Goal: Information Seeking & Learning: Compare options

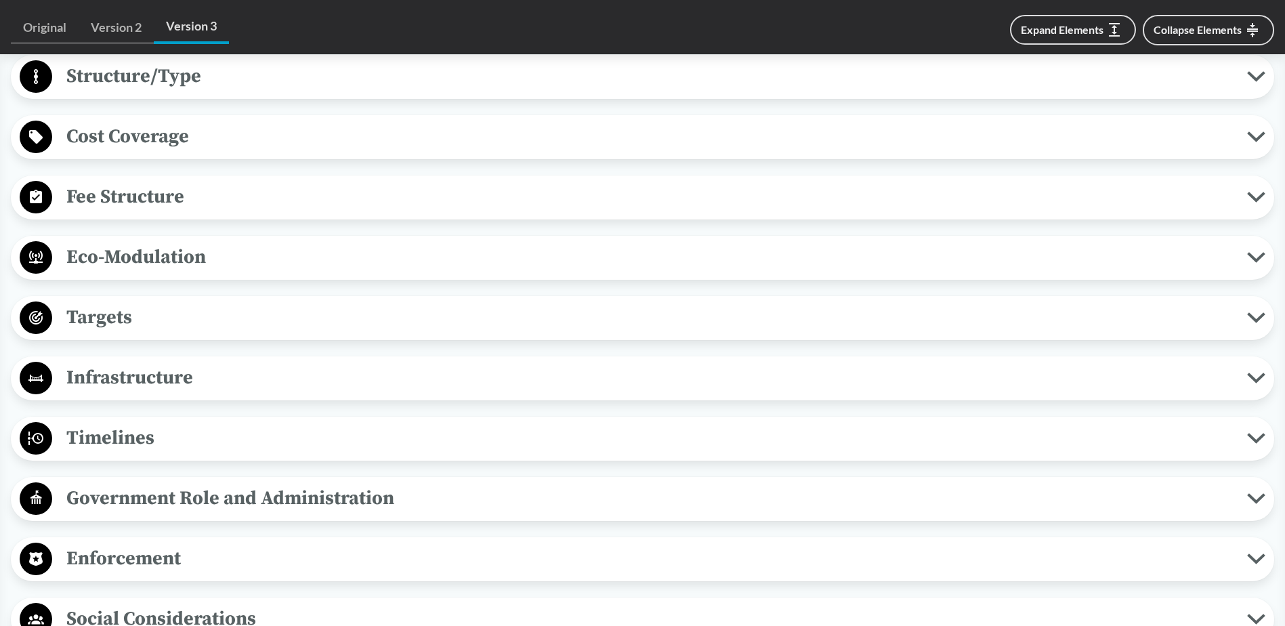
scroll to position [881, 0]
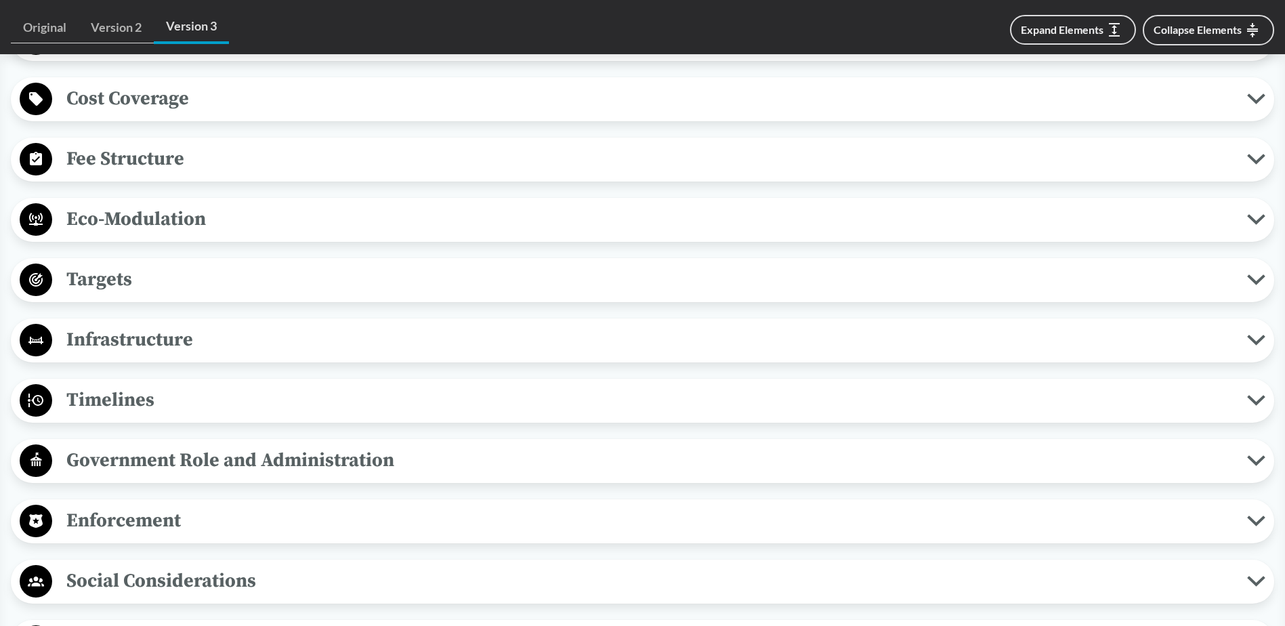
click at [192, 516] on span "Enforcement" at bounding box center [649, 521] width 1195 height 30
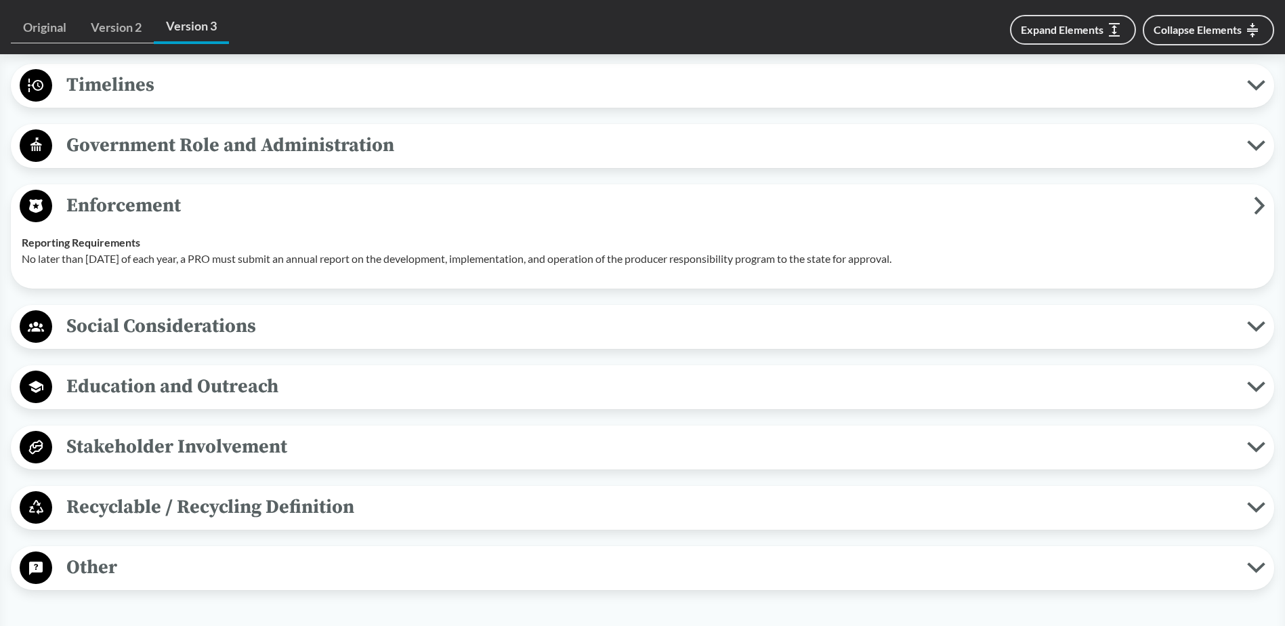
scroll to position [1220, 0]
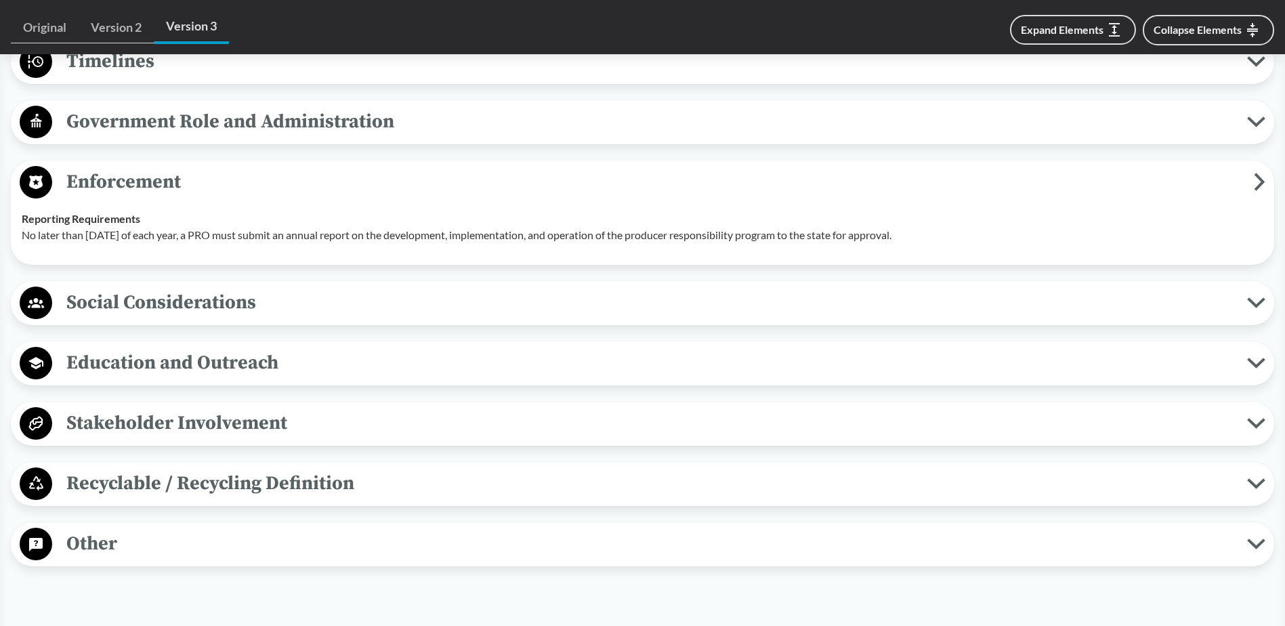
click at [200, 399] on div "Covered Products All Packaging Types Packaging is defined as materials used for…" at bounding box center [643, 2] width 1264 height 1130
click at [199, 423] on span "Stakeholder Involvement" at bounding box center [649, 423] width 1195 height 30
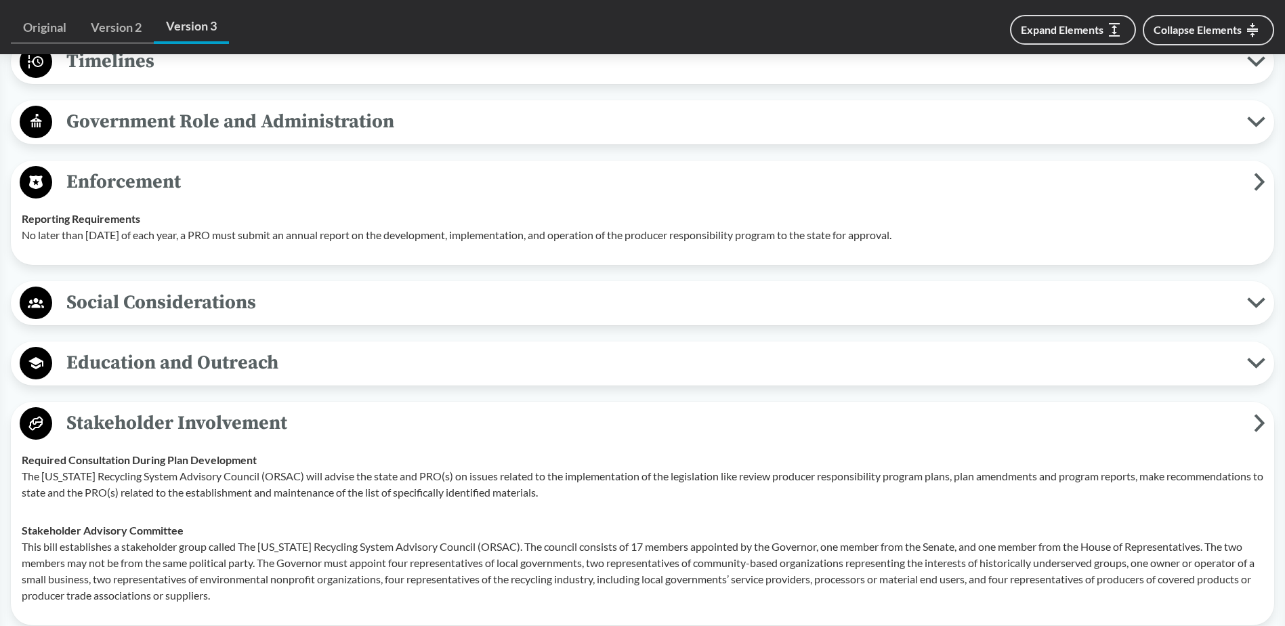
click at [216, 361] on span "Education and Outreach" at bounding box center [649, 363] width 1195 height 30
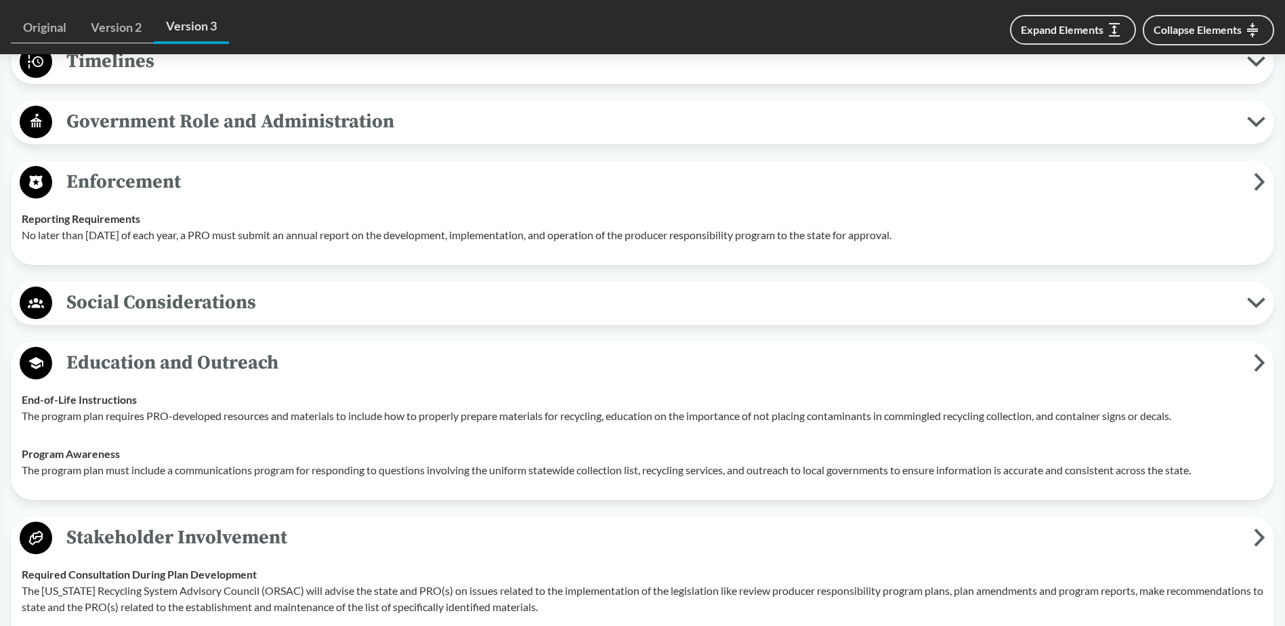
click at [225, 303] on span "Social Considerations" at bounding box center [649, 302] width 1195 height 30
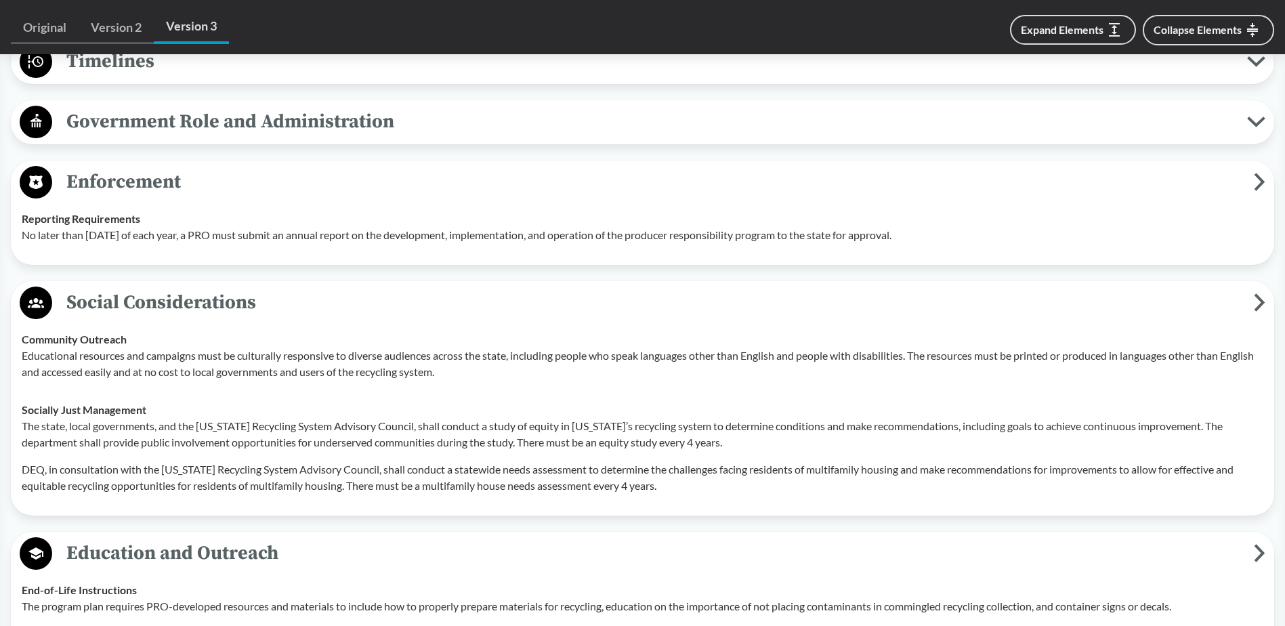
scroll to position [1016, 0]
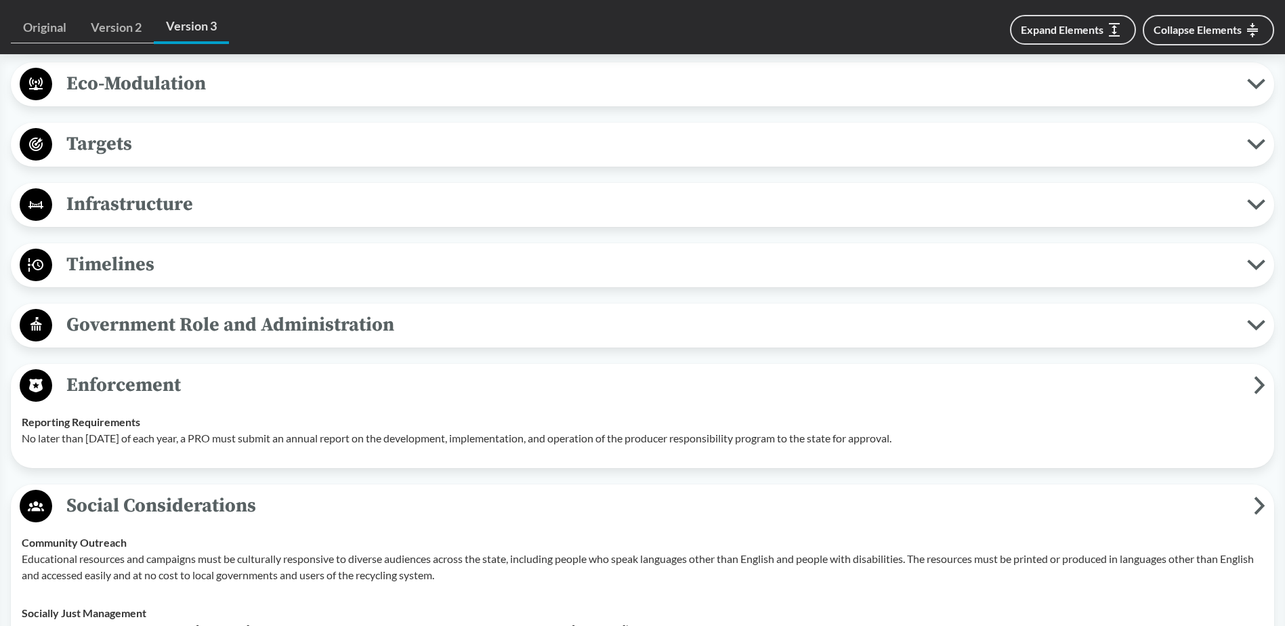
click at [153, 330] on span "Government Role and Administration" at bounding box center [649, 325] width 1195 height 30
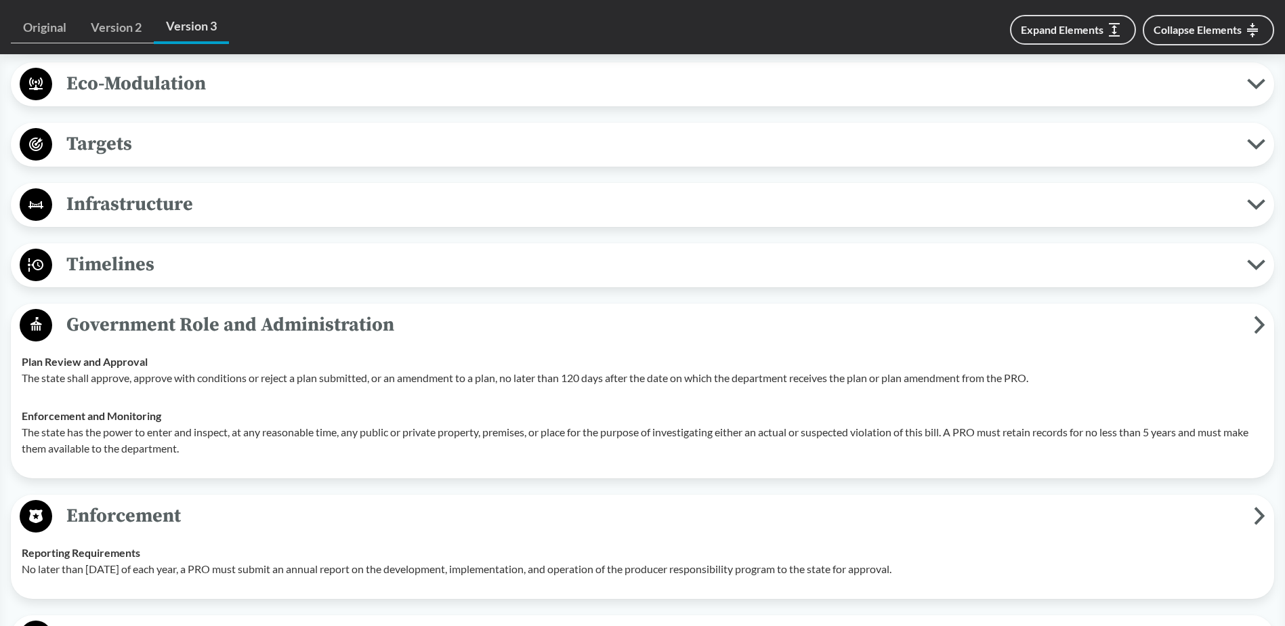
click at [163, 264] on span "Timelines" at bounding box center [649, 264] width 1195 height 30
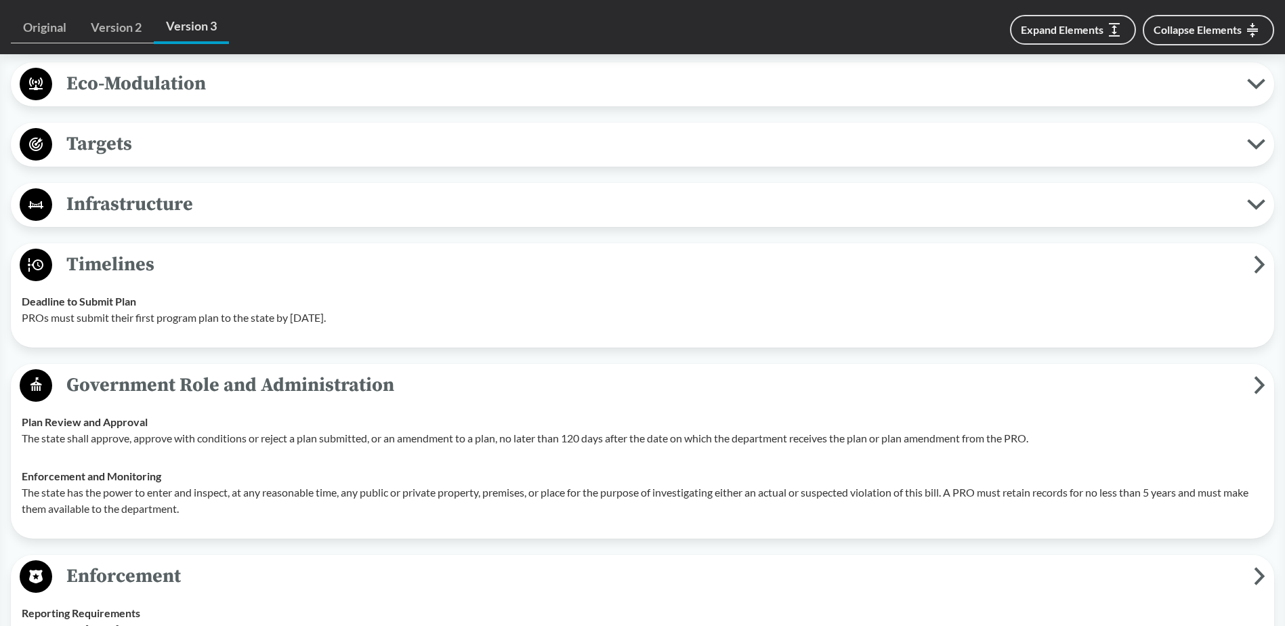
click at [173, 210] on span "Infrastructure" at bounding box center [649, 204] width 1195 height 30
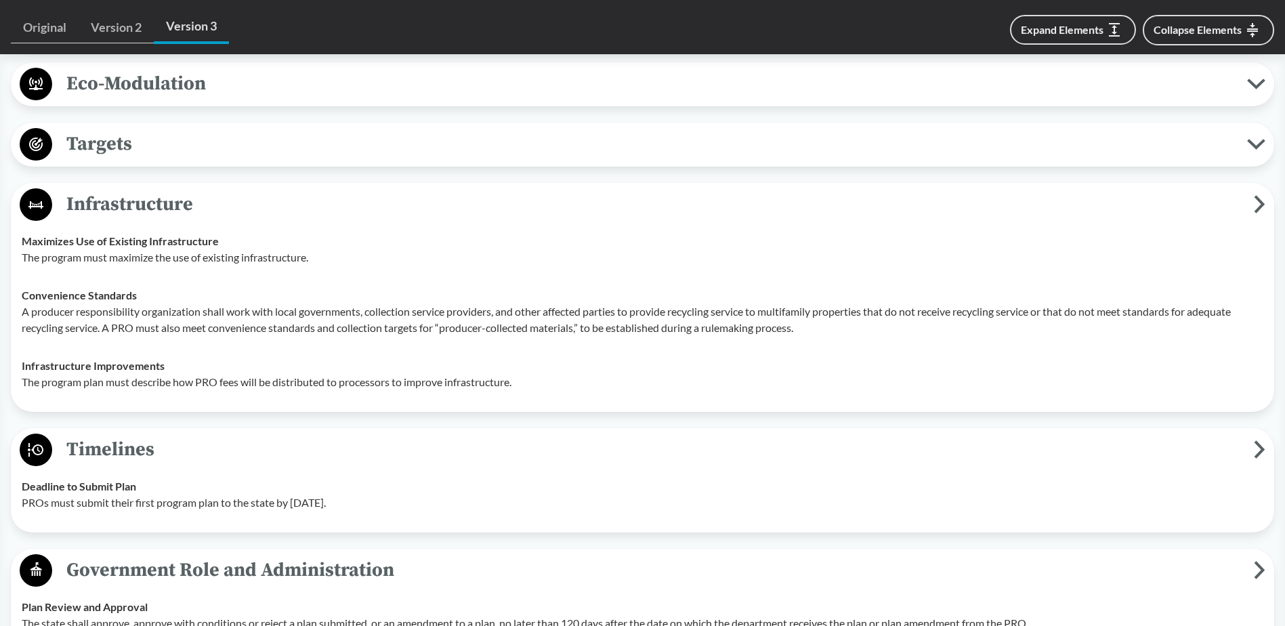
drag, startPoint x: 367, startPoint y: 348, endPoint x: 337, endPoint y: 354, distance: 31.1
click at [365, 348] on td "Infrastructure Improvements The program plan must describe how PRO fees will be…" at bounding box center [643, 374] width 1254 height 54
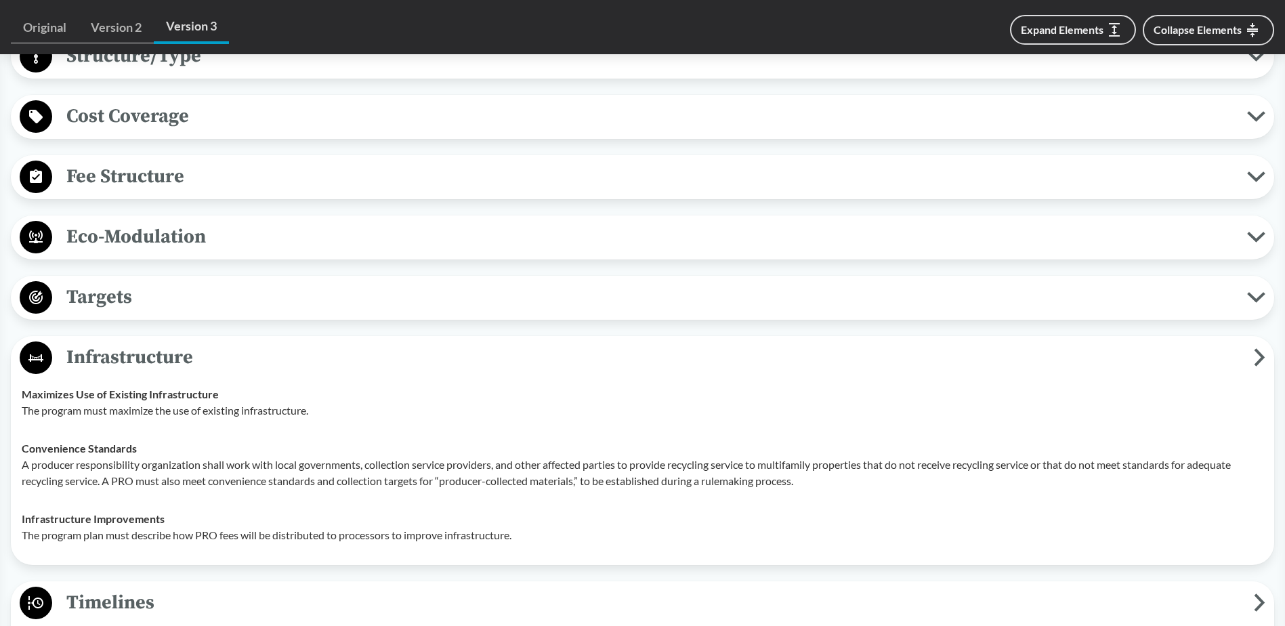
scroll to position [678, 0]
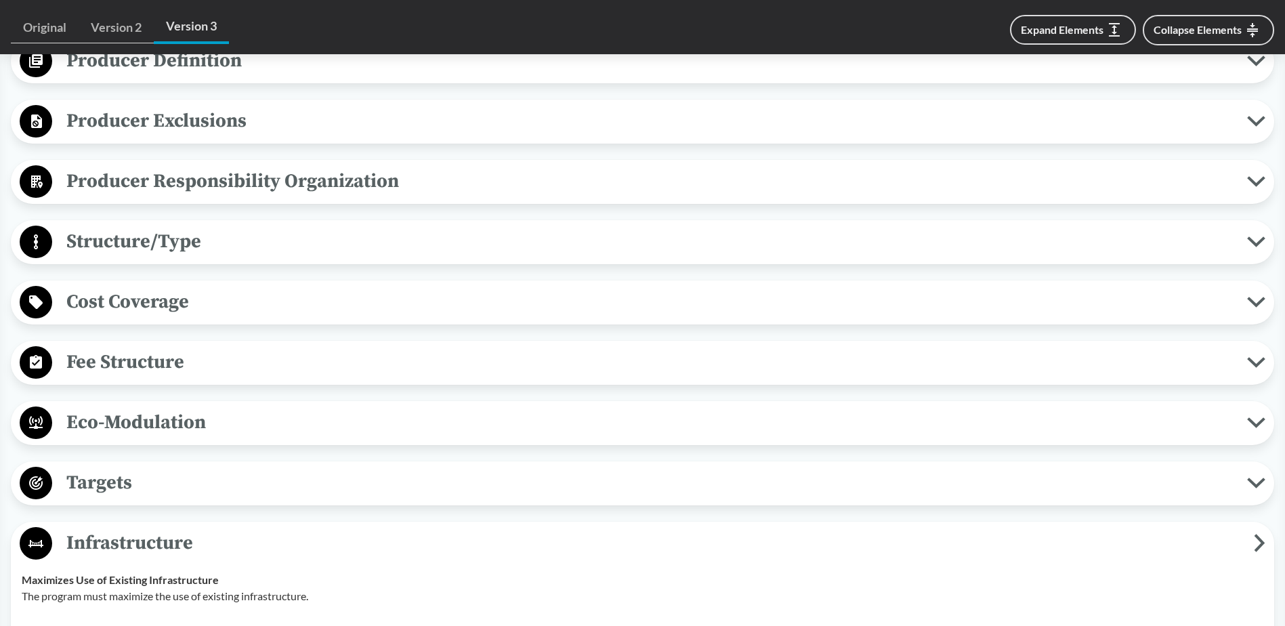
click at [251, 308] on span "Cost Coverage" at bounding box center [649, 302] width 1195 height 30
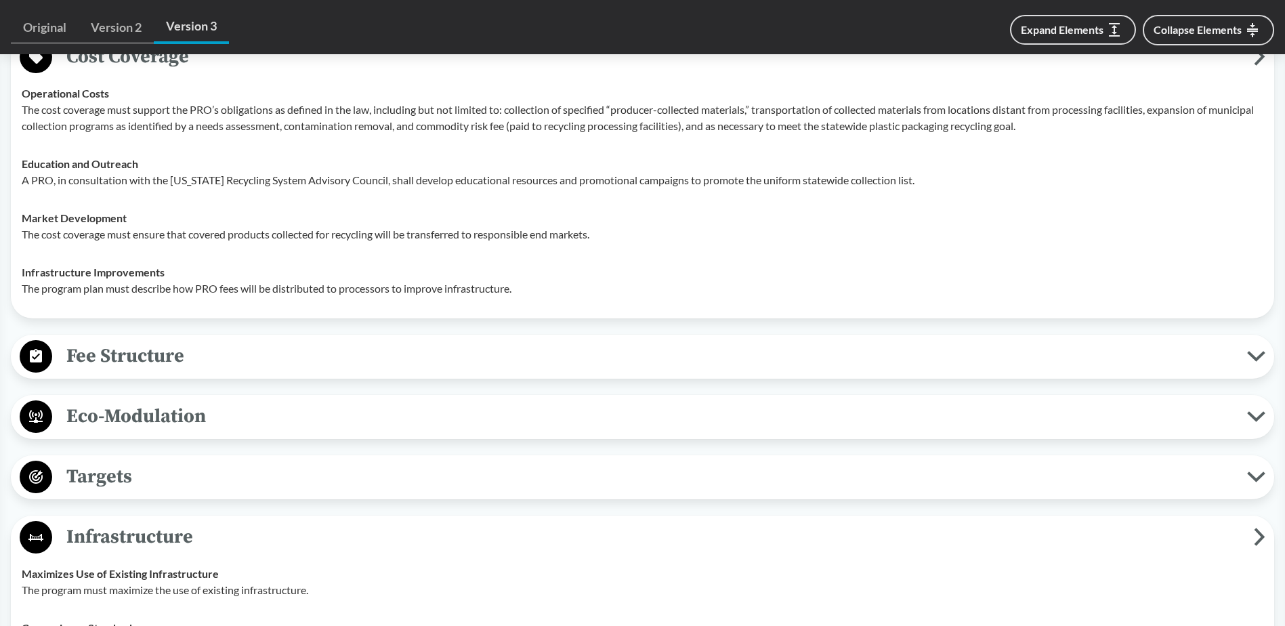
scroll to position [949, 0]
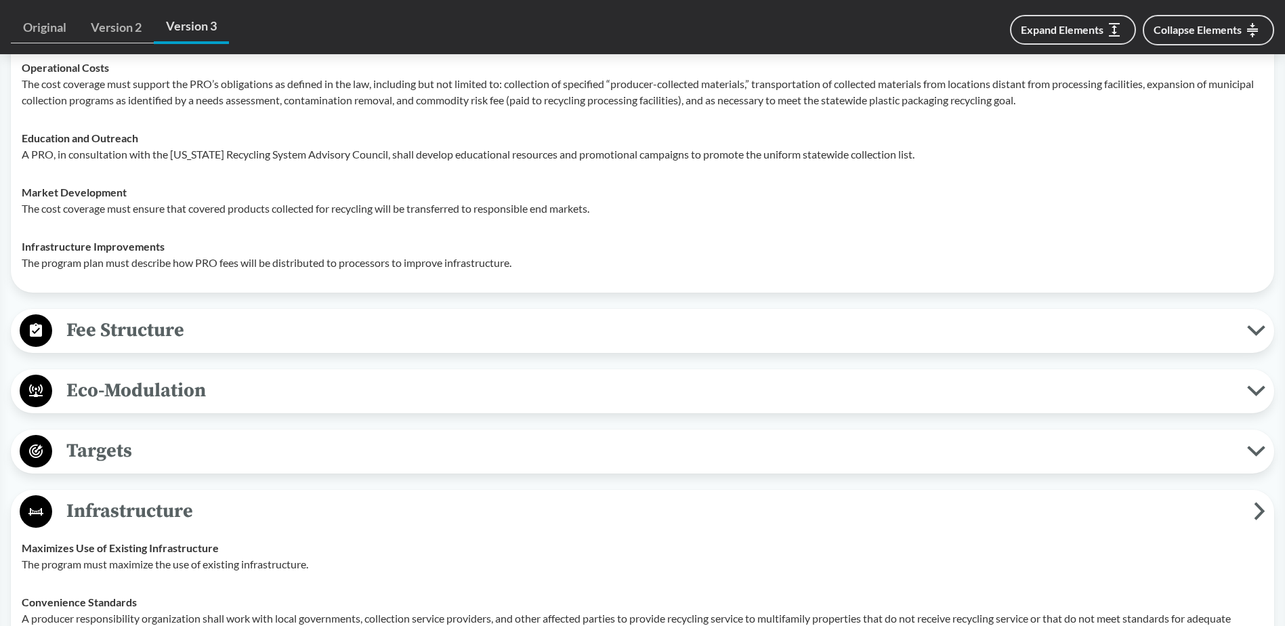
click at [163, 331] on span "Fee Structure" at bounding box center [649, 330] width 1195 height 30
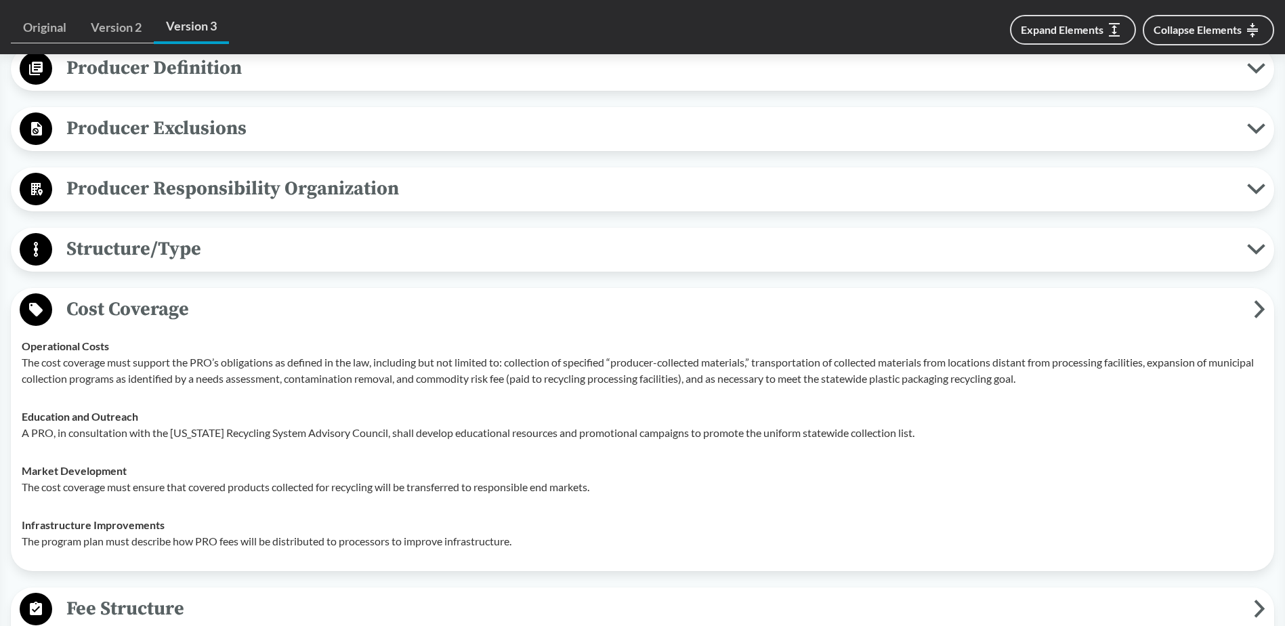
scroll to position [610, 0]
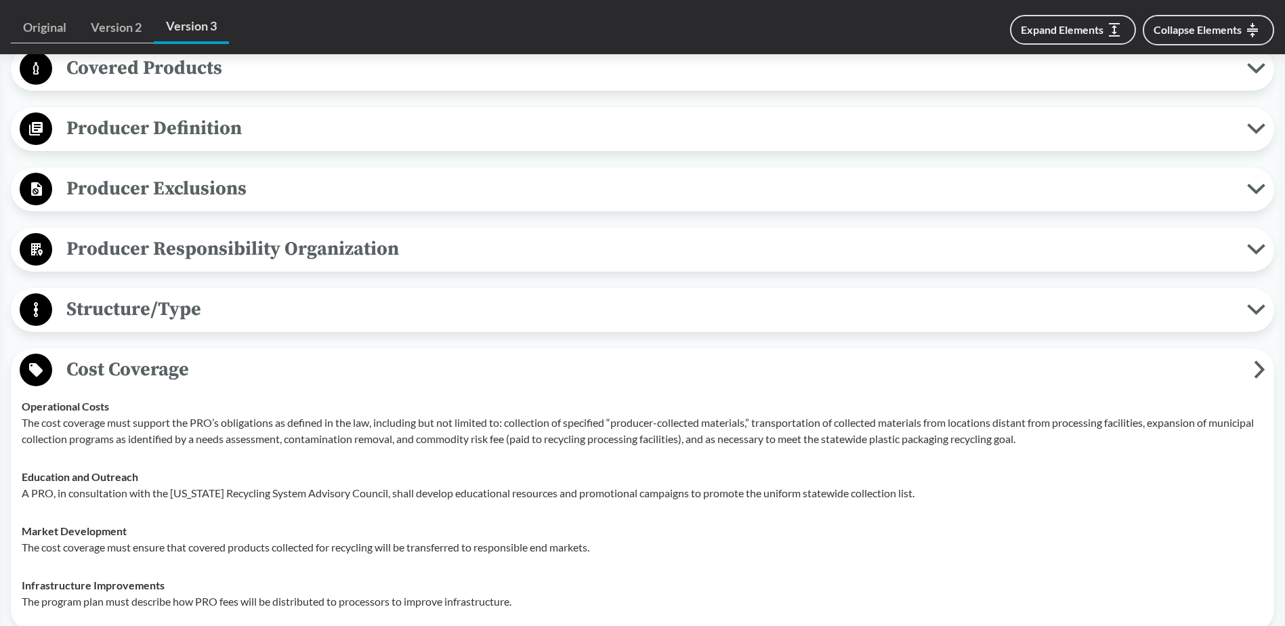
click at [203, 242] on span "Producer Responsibility Organization" at bounding box center [649, 249] width 1195 height 30
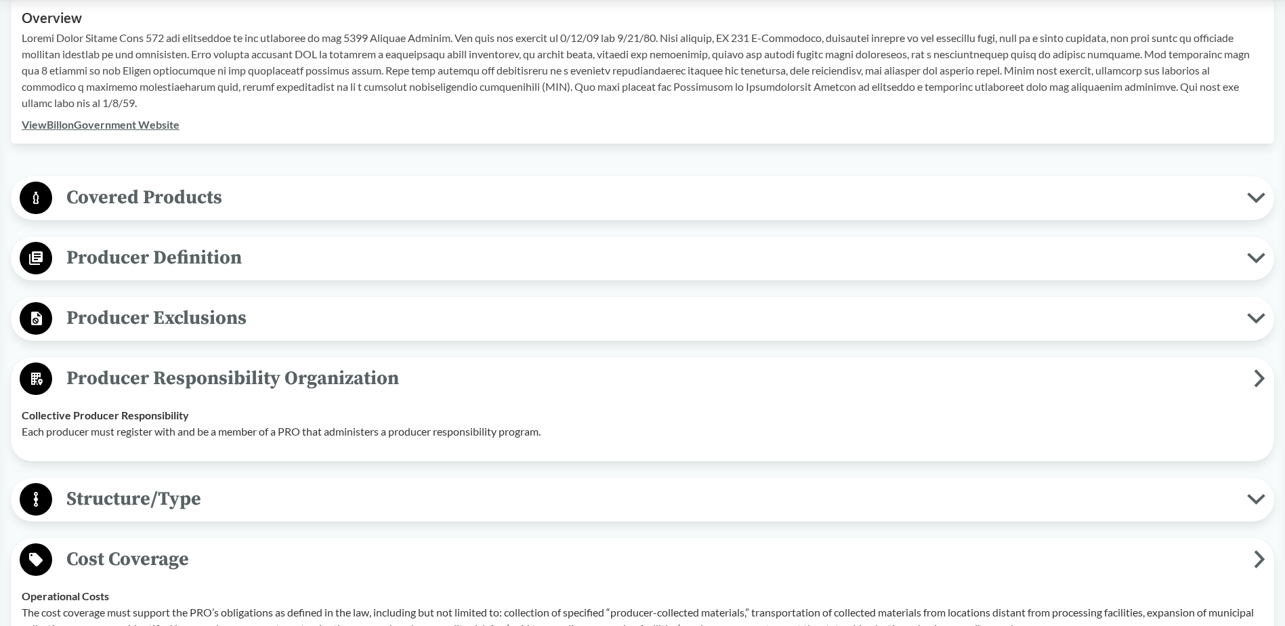
scroll to position [339, 0]
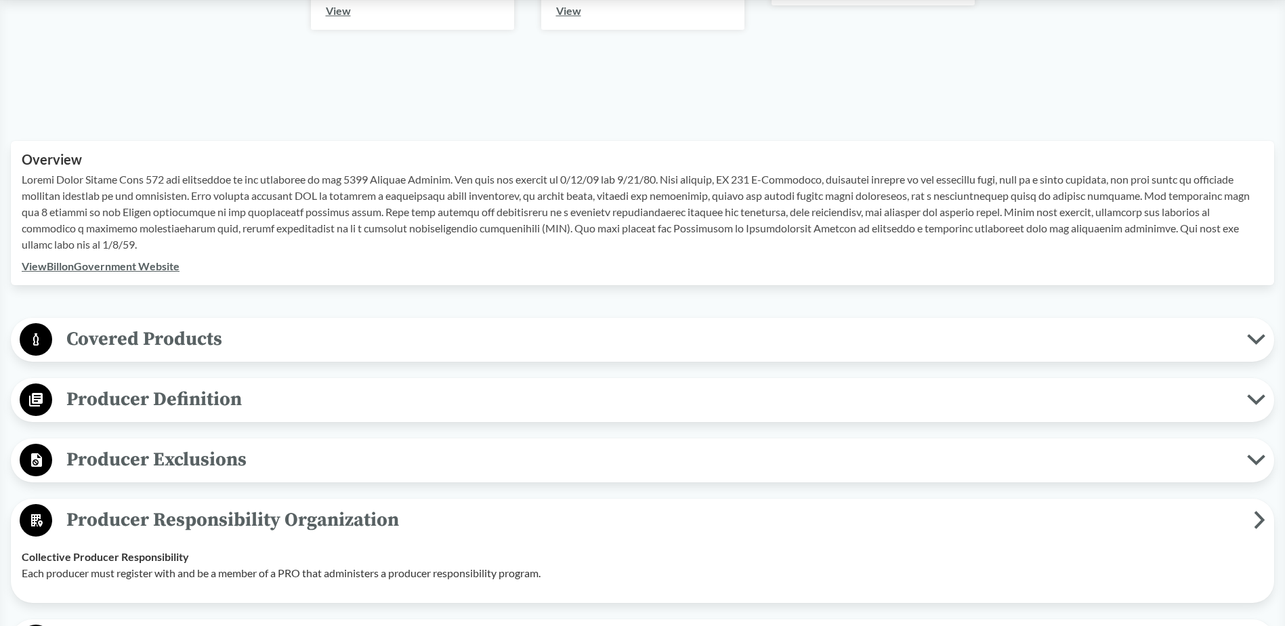
click at [140, 411] on span "Producer Definition" at bounding box center [649, 399] width 1195 height 30
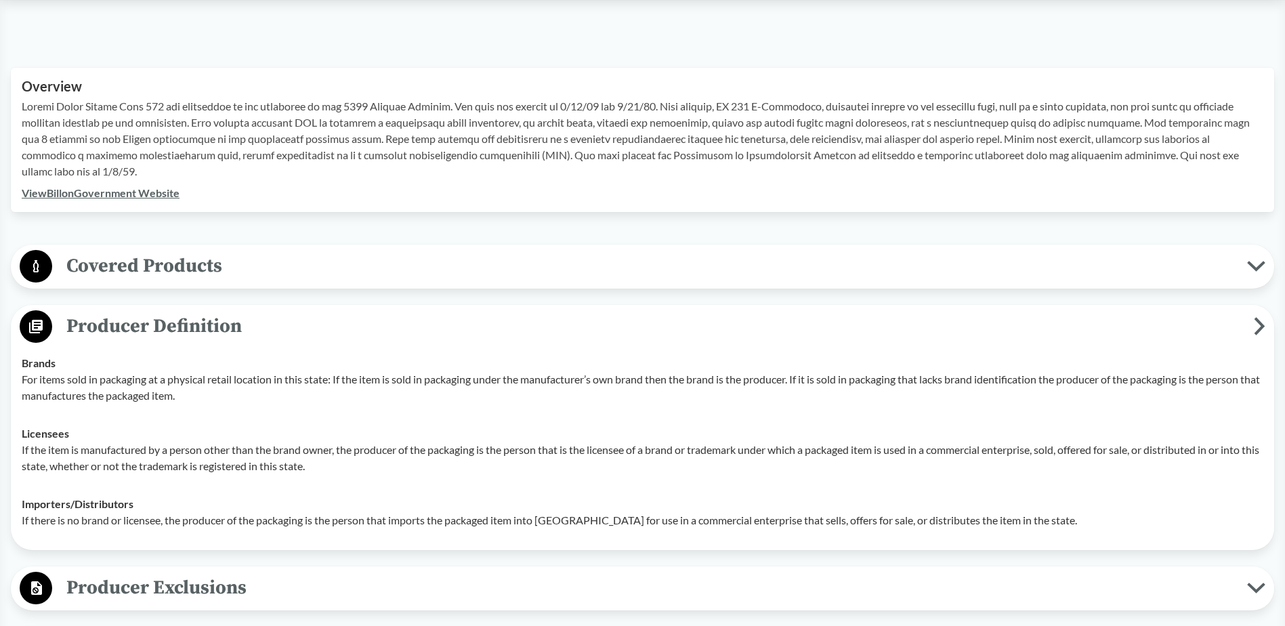
scroll to position [542, 0]
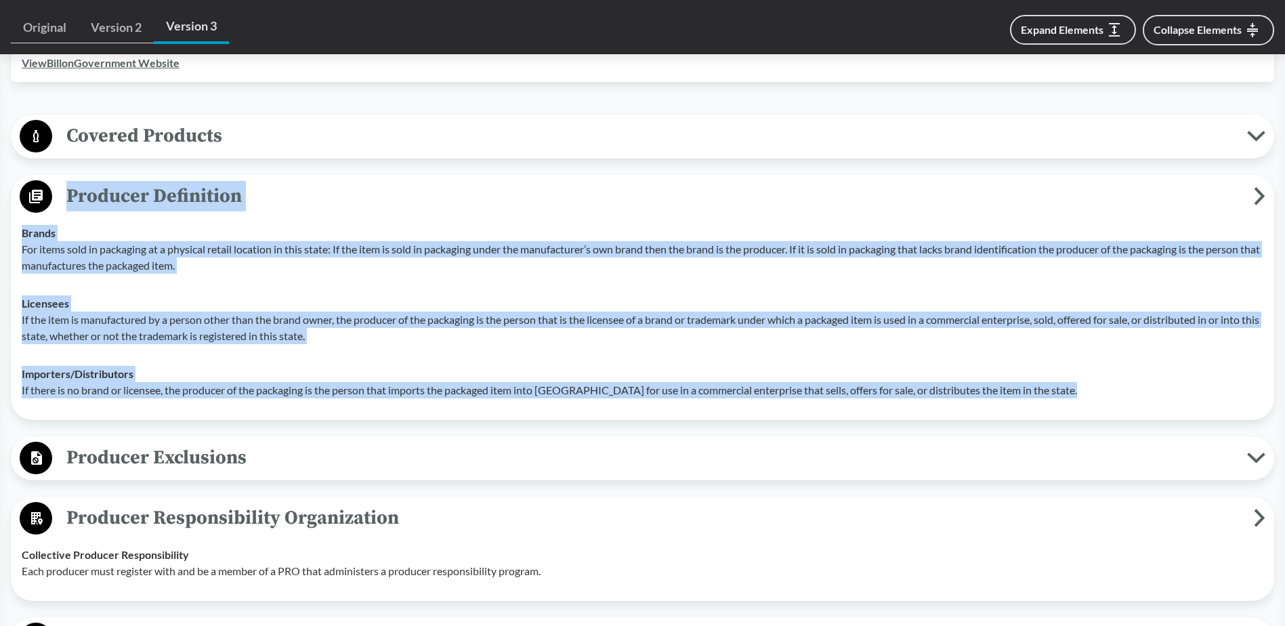
drag, startPoint x: 1009, startPoint y: 386, endPoint x: 63, endPoint y: 201, distance: 963.7
click at [63, 201] on div "Producer Definition Brands For items sold in packaging at a physical retail loc…" at bounding box center [643, 297] width 1264 height 245
copy div "Producer Definition Brands For items sold in packaging at a physical retail loc…"
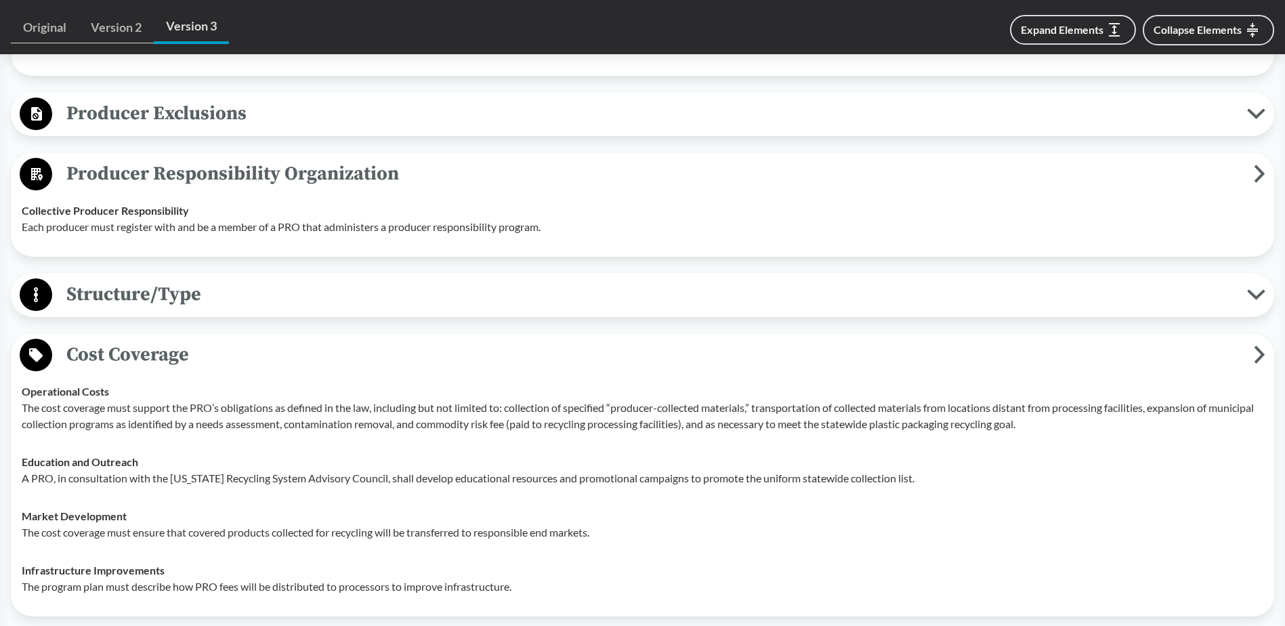
scroll to position [949, 0]
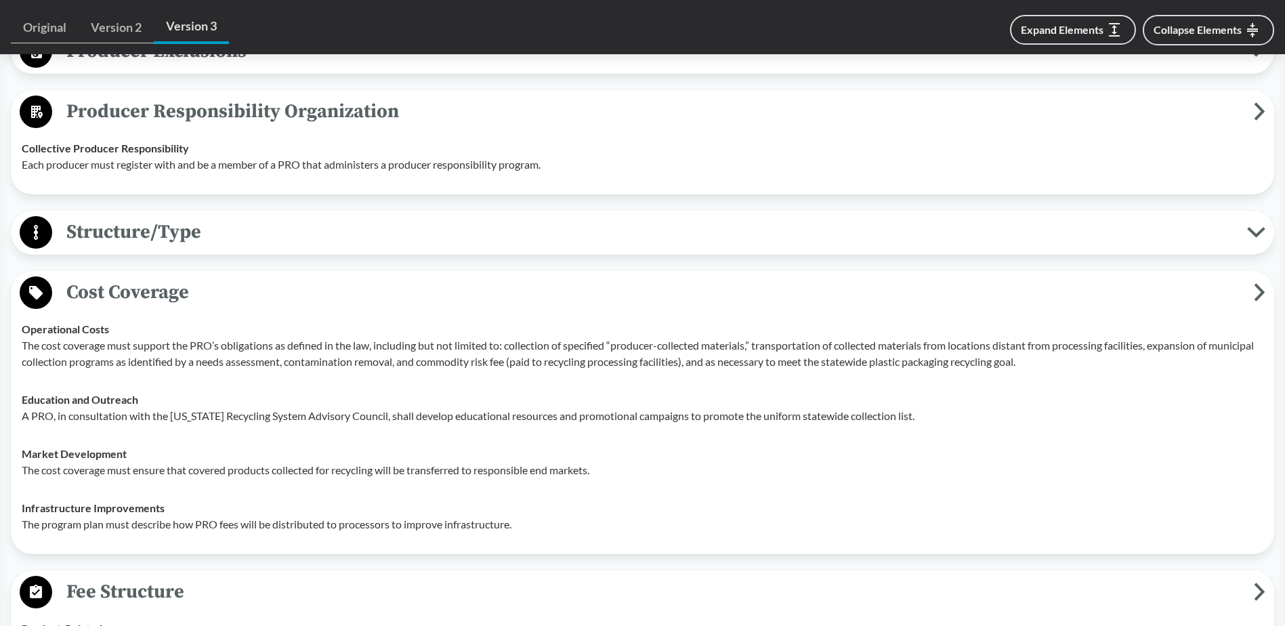
click at [101, 218] on span "Structure/Type" at bounding box center [649, 232] width 1195 height 30
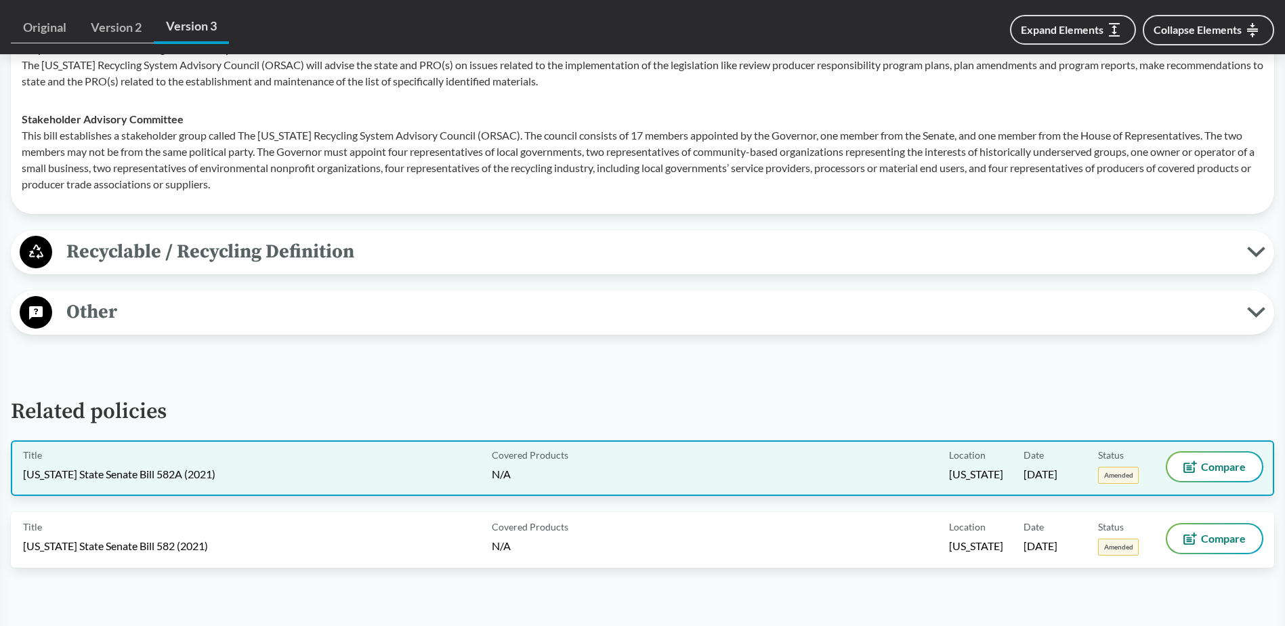
scroll to position [3049, 0]
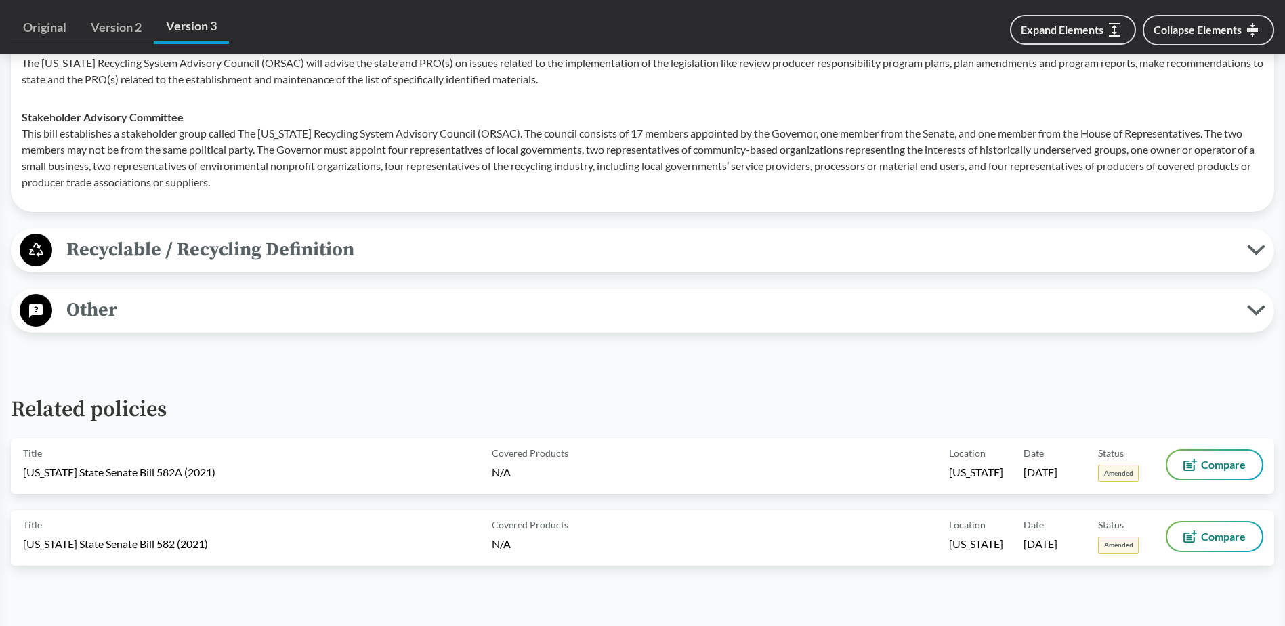
click at [285, 305] on span "Other" at bounding box center [649, 310] width 1195 height 30
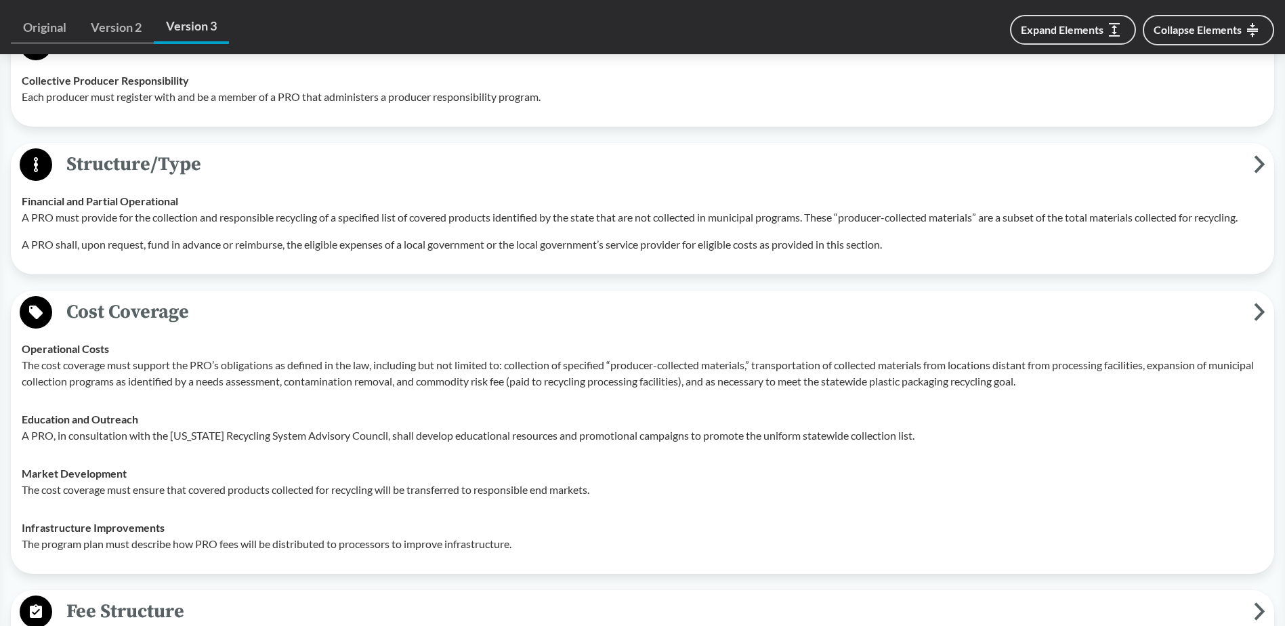
scroll to position [610, 0]
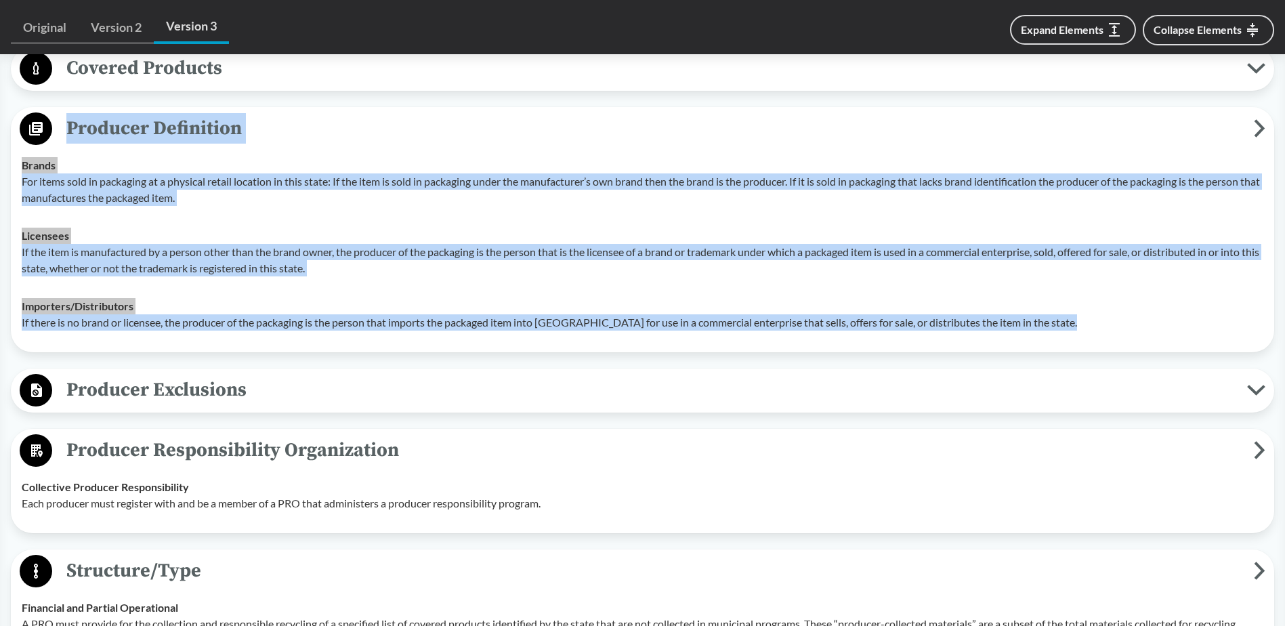
drag, startPoint x: 394, startPoint y: 282, endPoint x: 453, endPoint y: 264, distance: 61.1
click at [394, 282] on td "Licensees If the item is manufactured by a person other than the brand owner, t…" at bounding box center [643, 252] width 1254 height 70
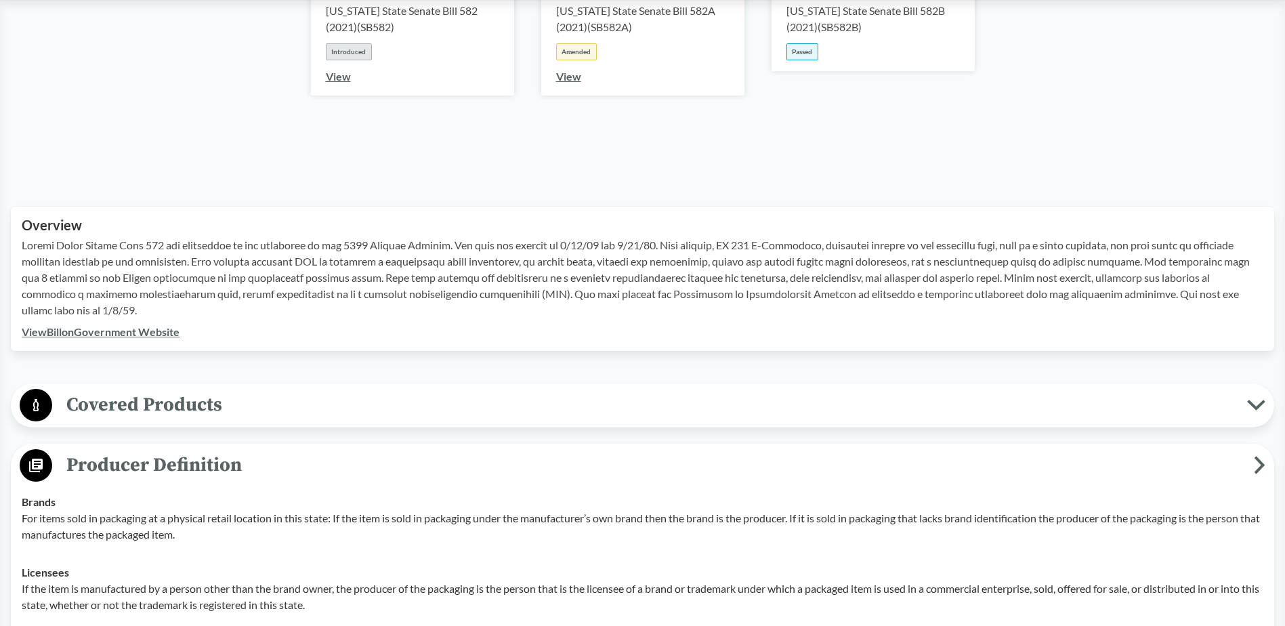
scroll to position [271, 0]
click at [487, 401] on span "Covered Products" at bounding box center [649, 407] width 1195 height 30
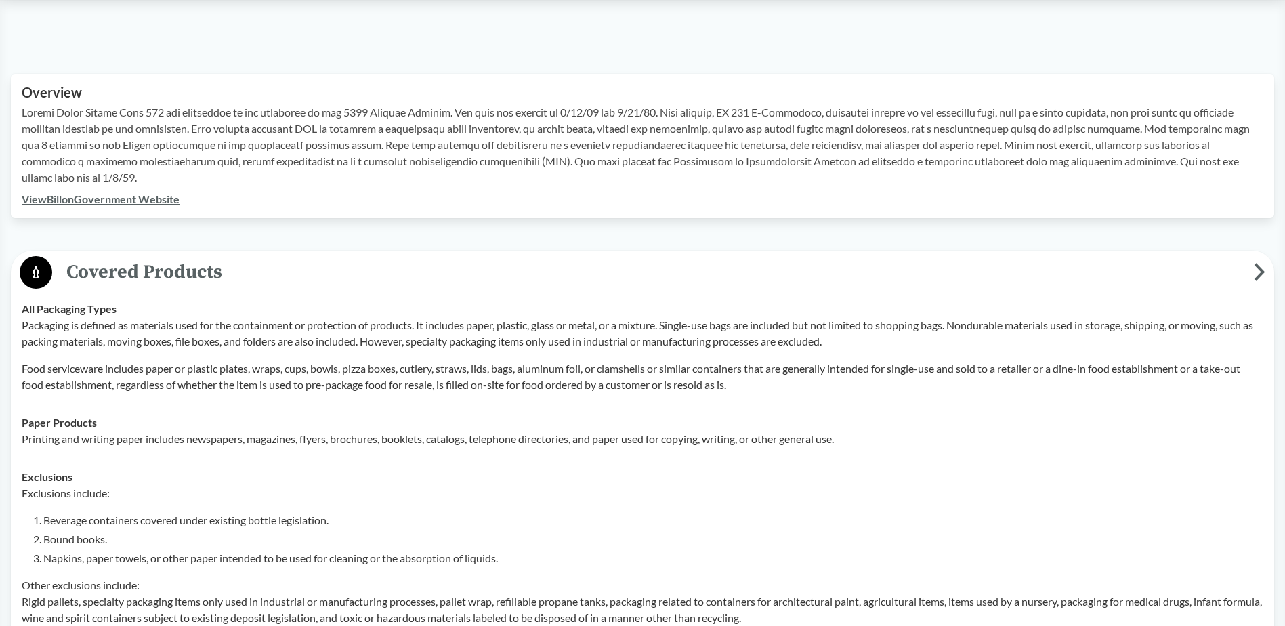
scroll to position [407, 0]
drag, startPoint x: 464, startPoint y: 341, endPoint x: 634, endPoint y: 337, distance: 170.1
click at [634, 337] on p "Packaging is defined as materials used for the containment or protection of pro…" at bounding box center [643, 332] width 1242 height 33
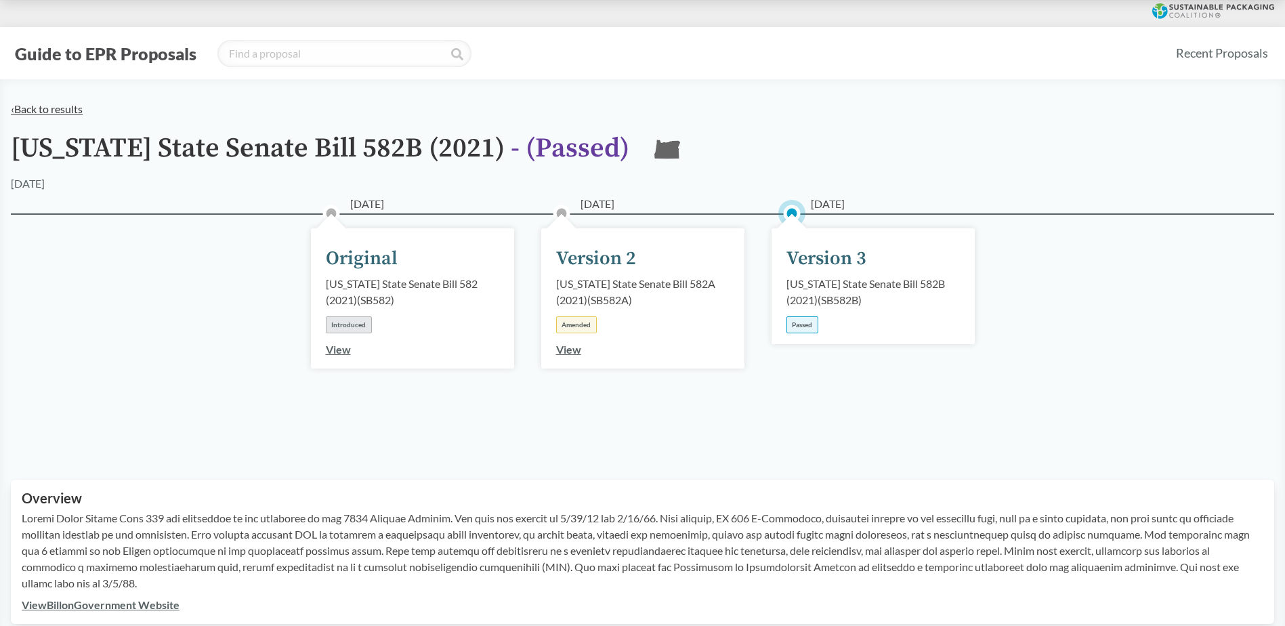
click at [47, 112] on link "‹ Back to results" at bounding box center [47, 108] width 72 height 13
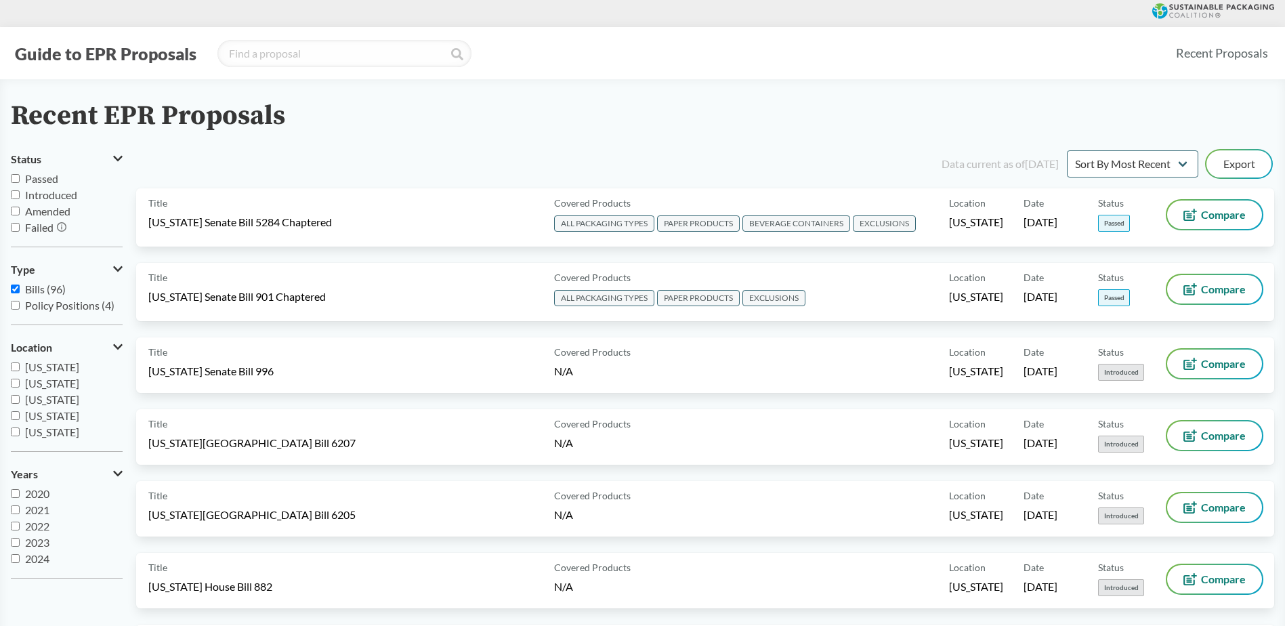
click at [15, 180] on input "Passed" at bounding box center [15, 178] width 9 height 9
checkbox input "true"
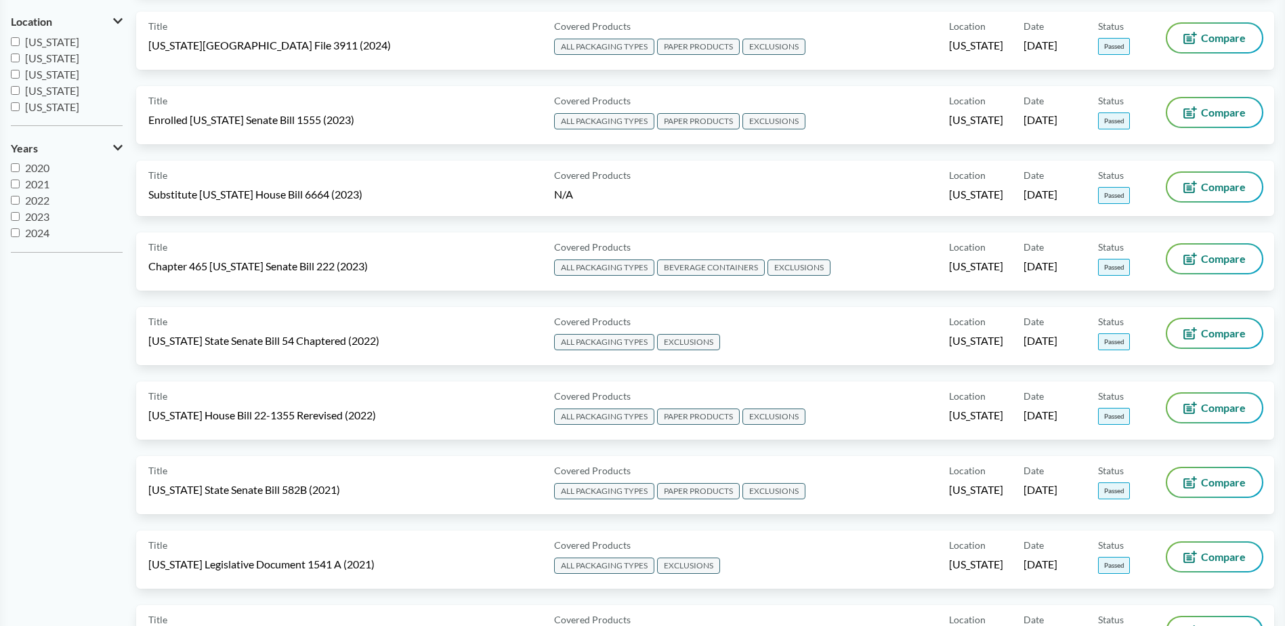
scroll to position [211, 0]
click at [16, 91] on input "[US_STATE]" at bounding box center [15, 89] width 9 height 9
checkbox input "true"
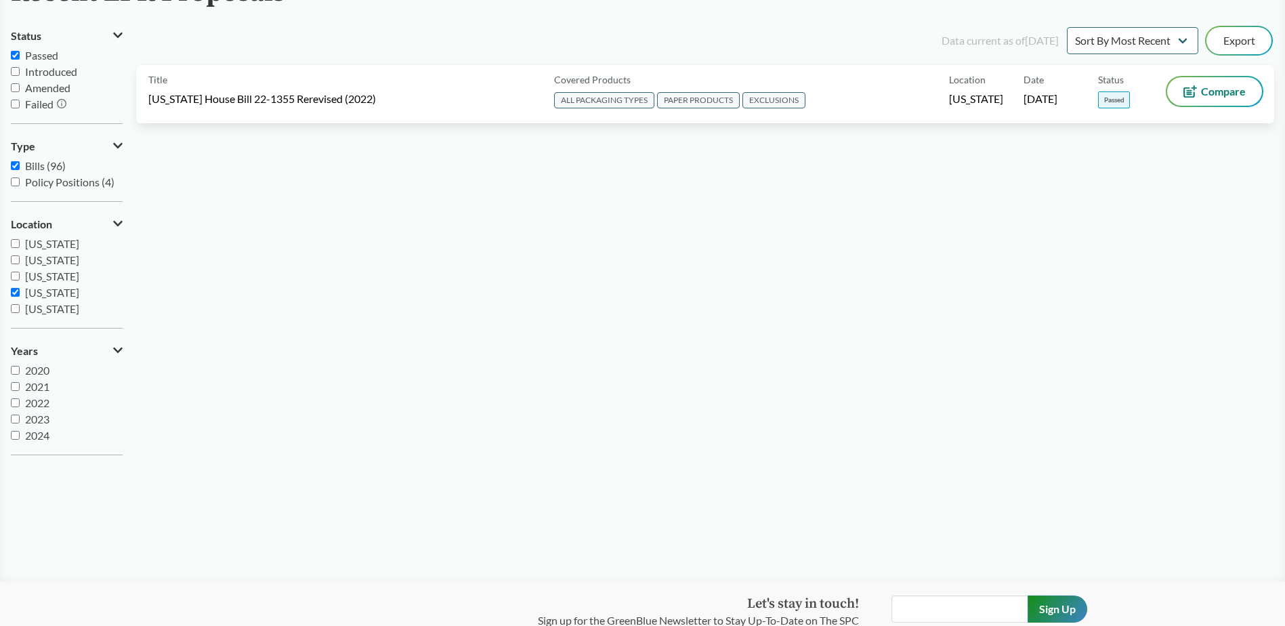
scroll to position [0, 0]
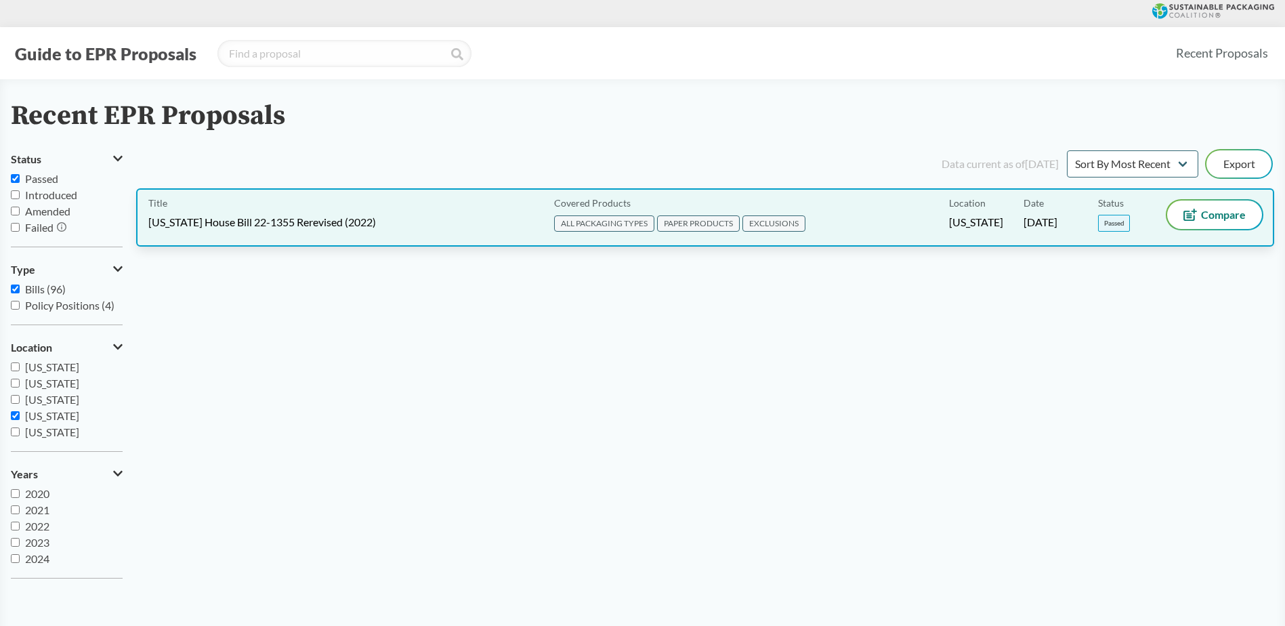
click at [318, 199] on div "Title Colorado House Bill 22-1355 Rerevised (2022) Covered Products ALL PACKAGI…" at bounding box center [705, 217] width 1138 height 58
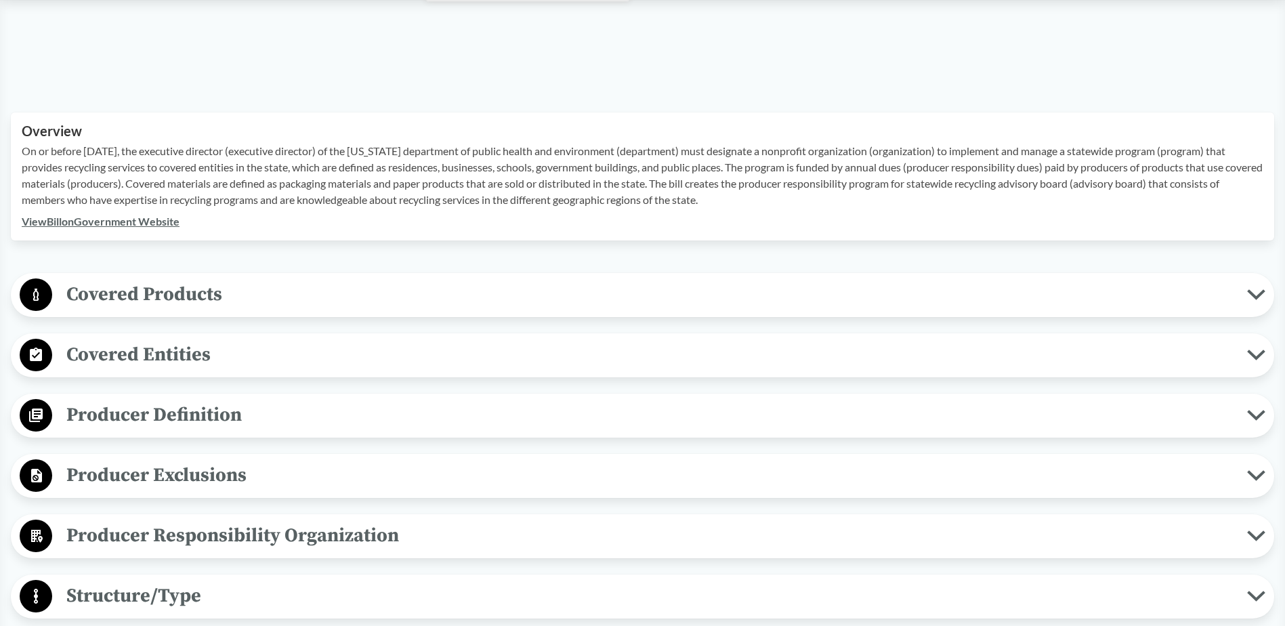
scroll to position [407, 0]
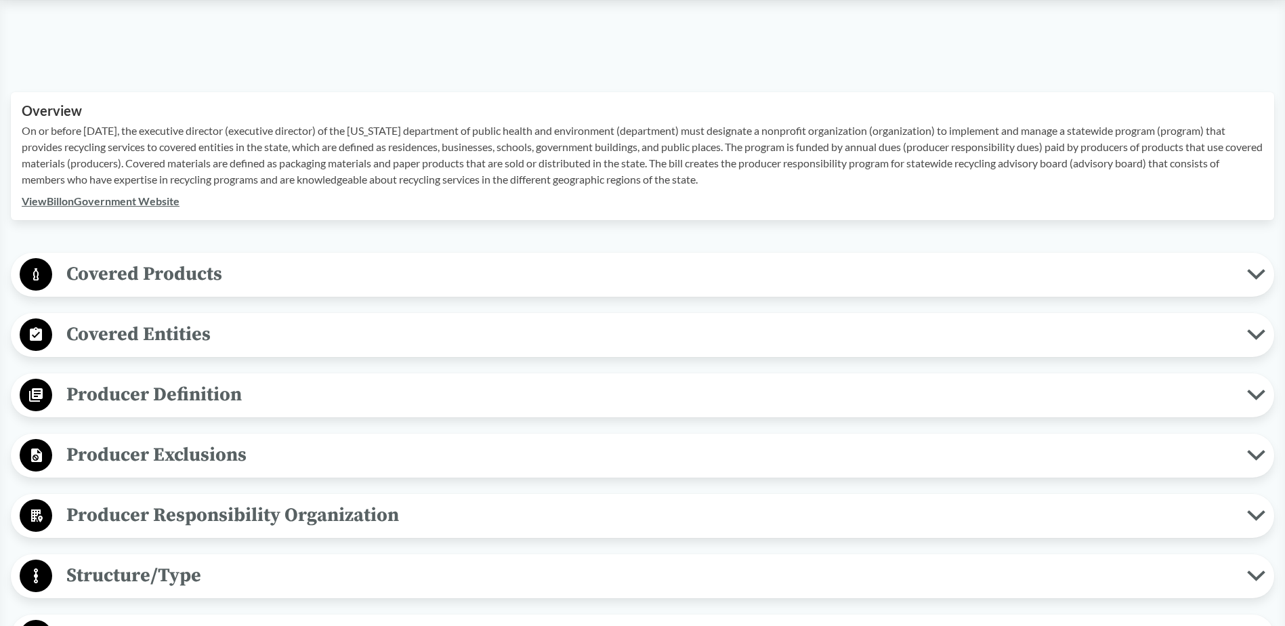
click at [176, 281] on span "Covered Products" at bounding box center [649, 274] width 1195 height 30
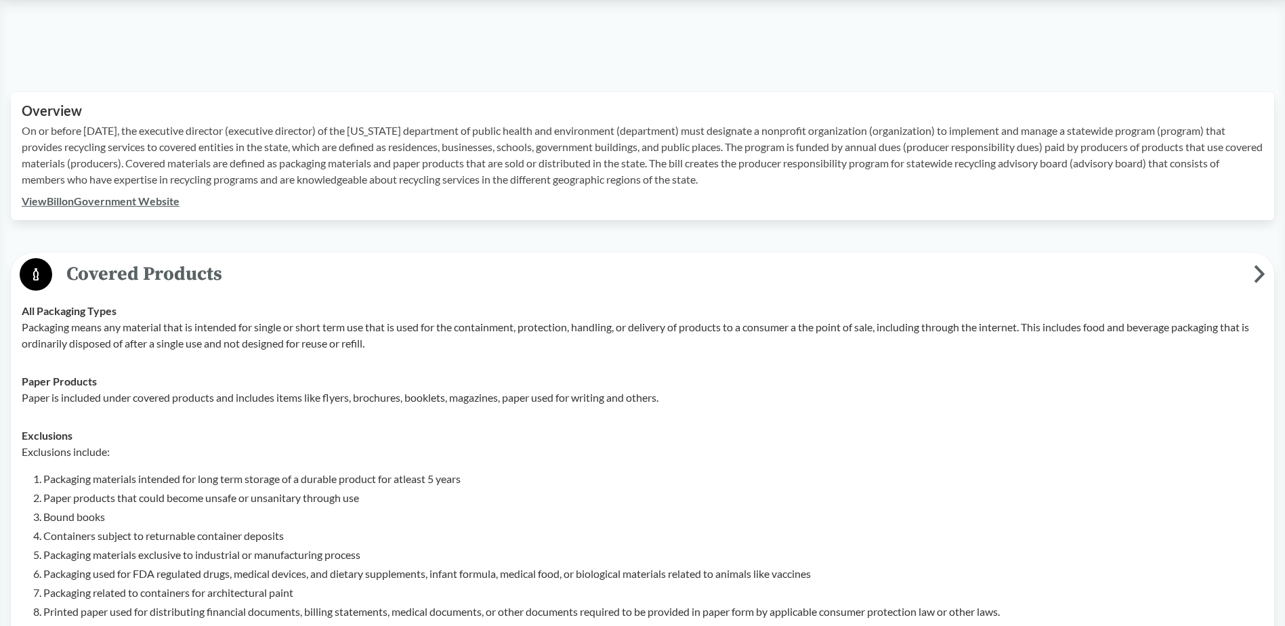
click at [185, 283] on span "Covered Products" at bounding box center [653, 274] width 1202 height 30
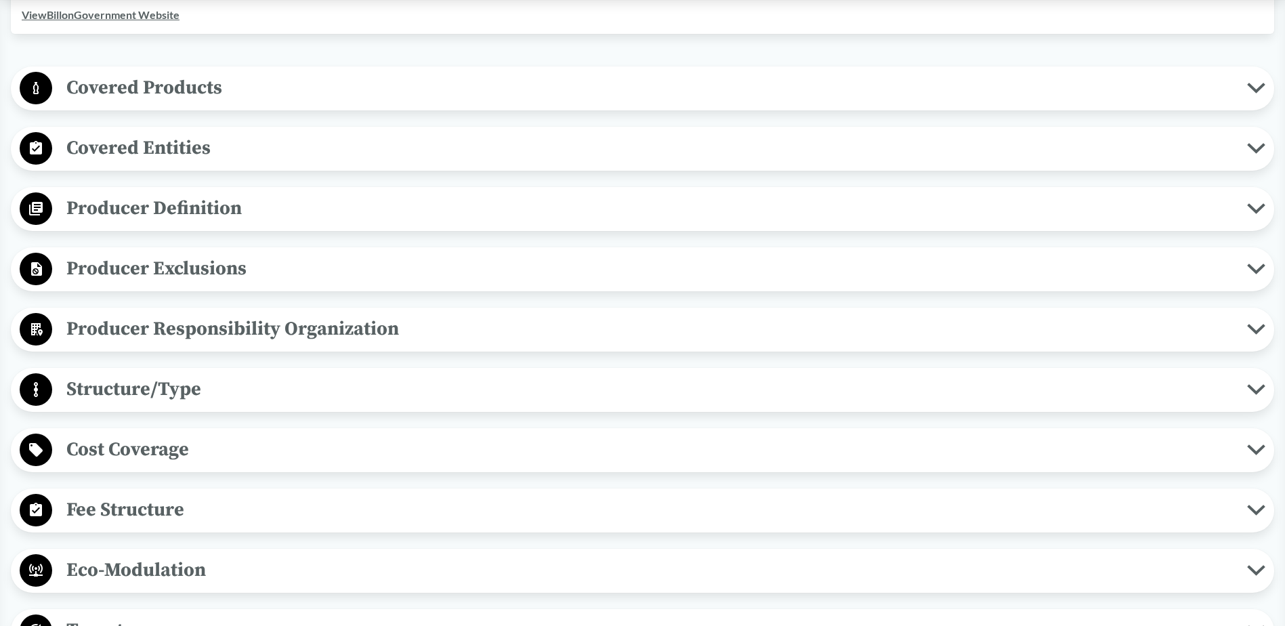
scroll to position [610, 0]
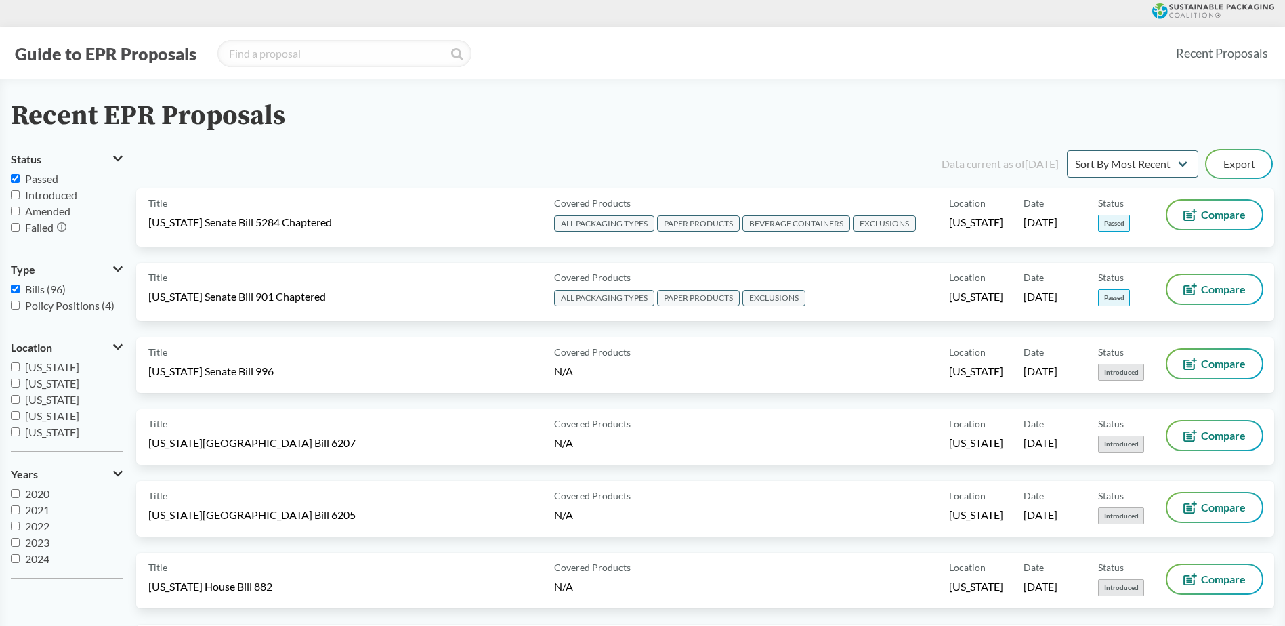
click at [15, 185] on label "Passed" at bounding box center [67, 179] width 112 height 16
click at [15, 183] on input "Passed" at bounding box center [15, 178] width 9 height 9
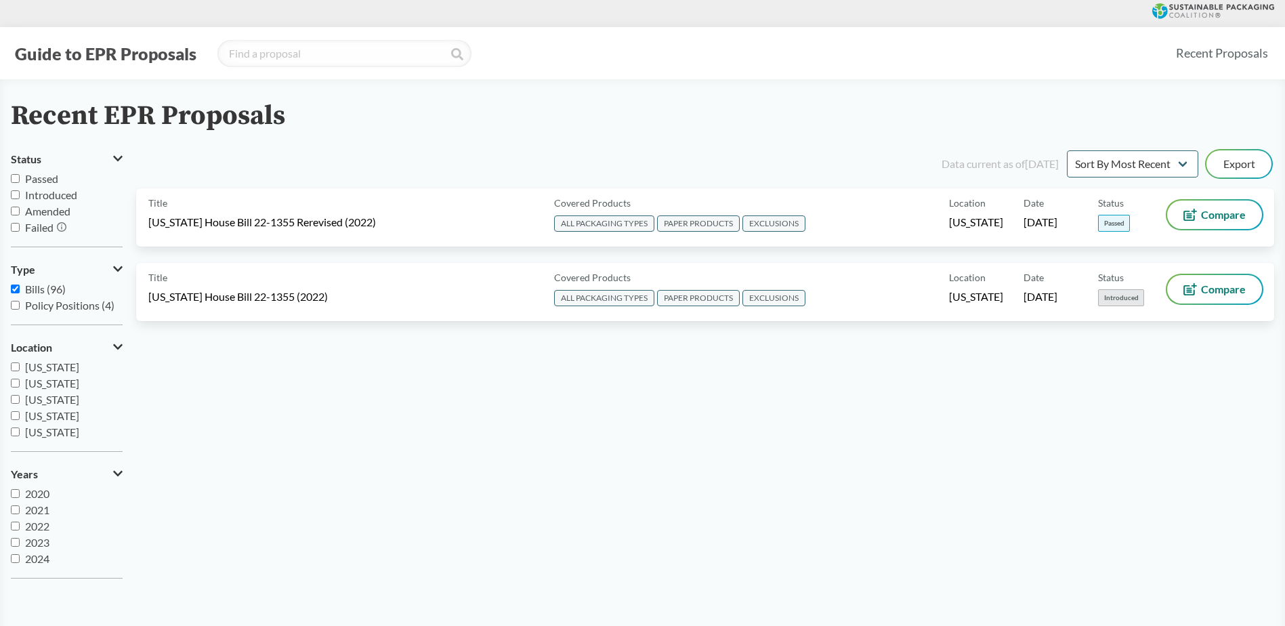
click at [14, 179] on input "Passed" at bounding box center [15, 178] width 9 height 9
checkbox input "true"
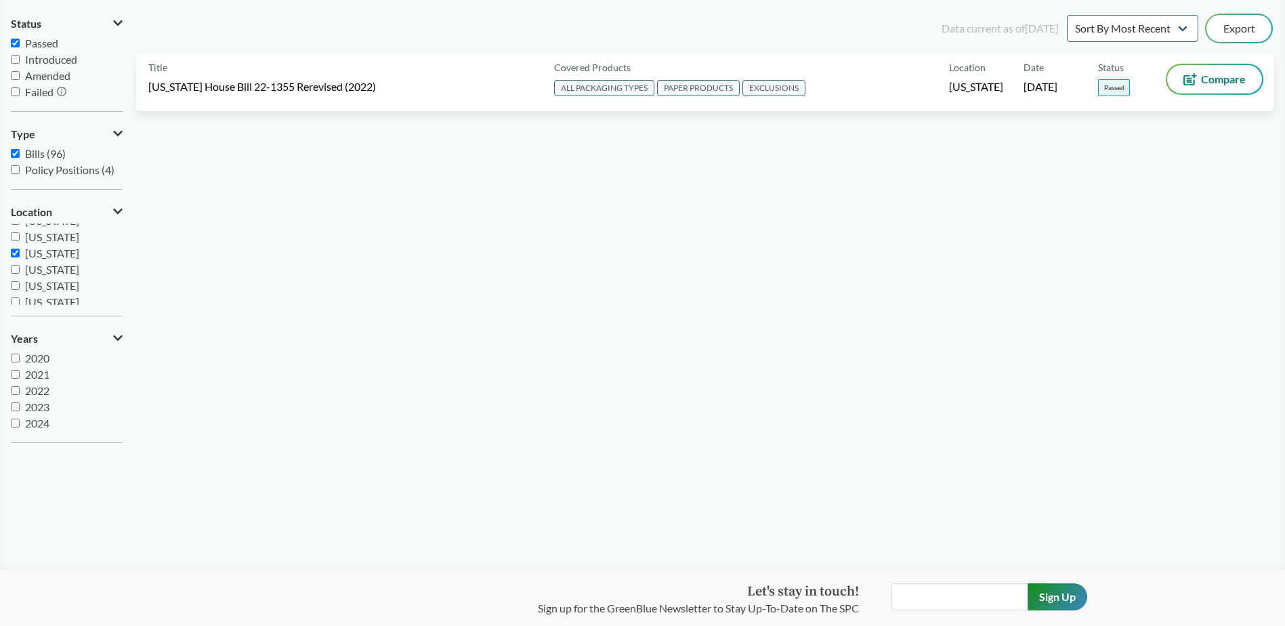
scroll to position [293, 0]
click at [19, 280] on input "[US_STATE]" at bounding box center [15, 280] width 9 height 9
checkbox input "true"
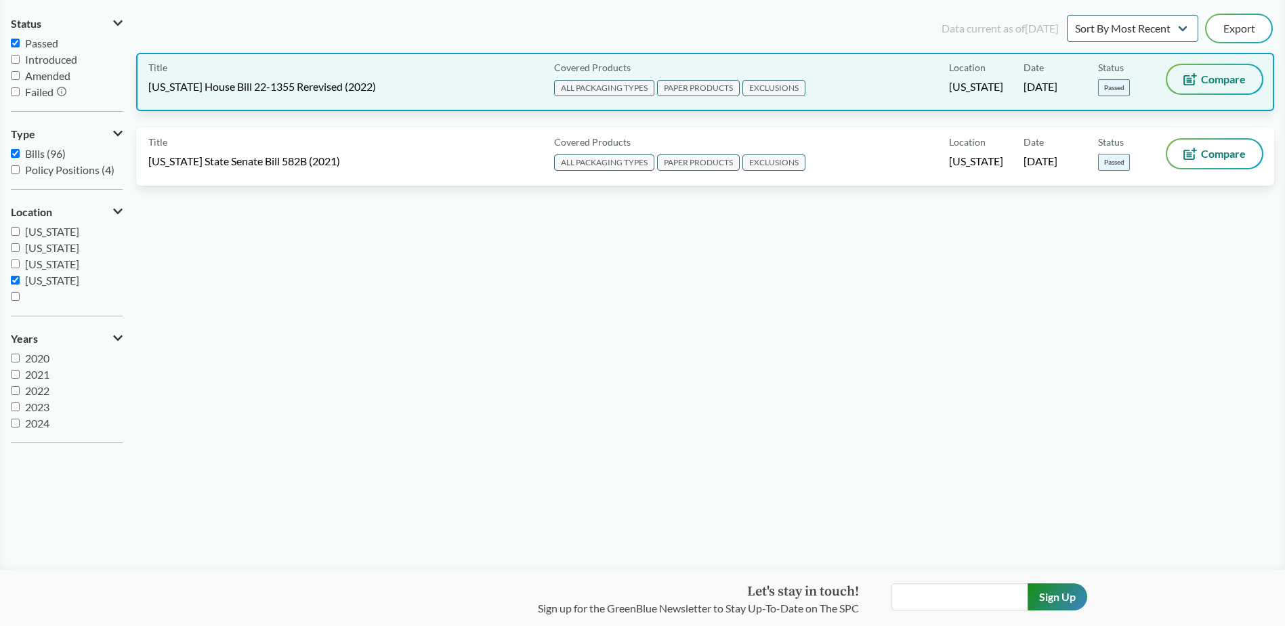
click at [1211, 93] on button "Compare" at bounding box center [1215, 79] width 95 height 28
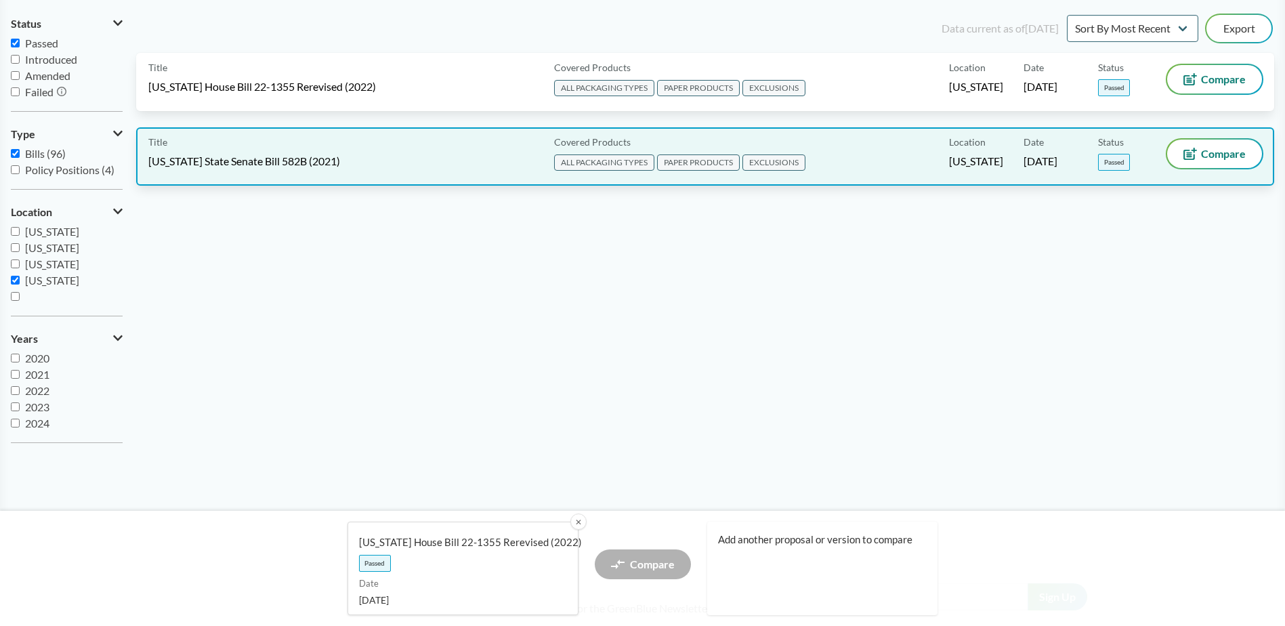
click at [344, 153] on div "Title Oregon State Senate Bill 582B (2021)" at bounding box center [348, 157] width 400 height 34
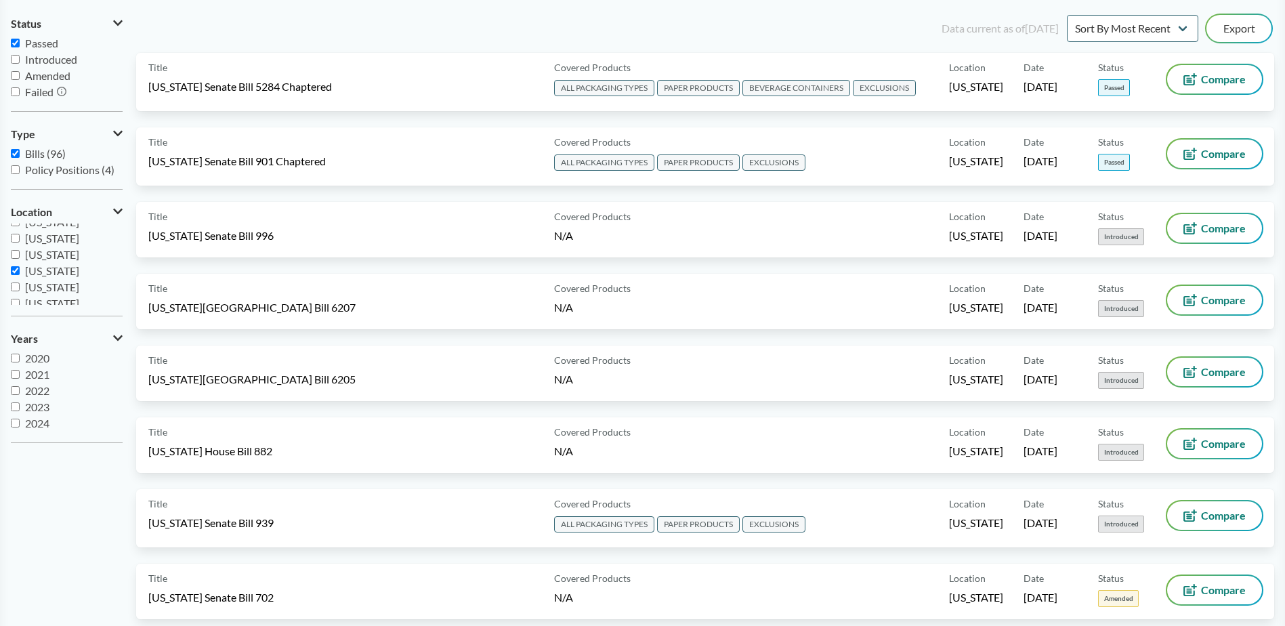
scroll to position [271, 0]
click at [15, 43] on input "Passed" at bounding box center [15, 43] width 9 height 9
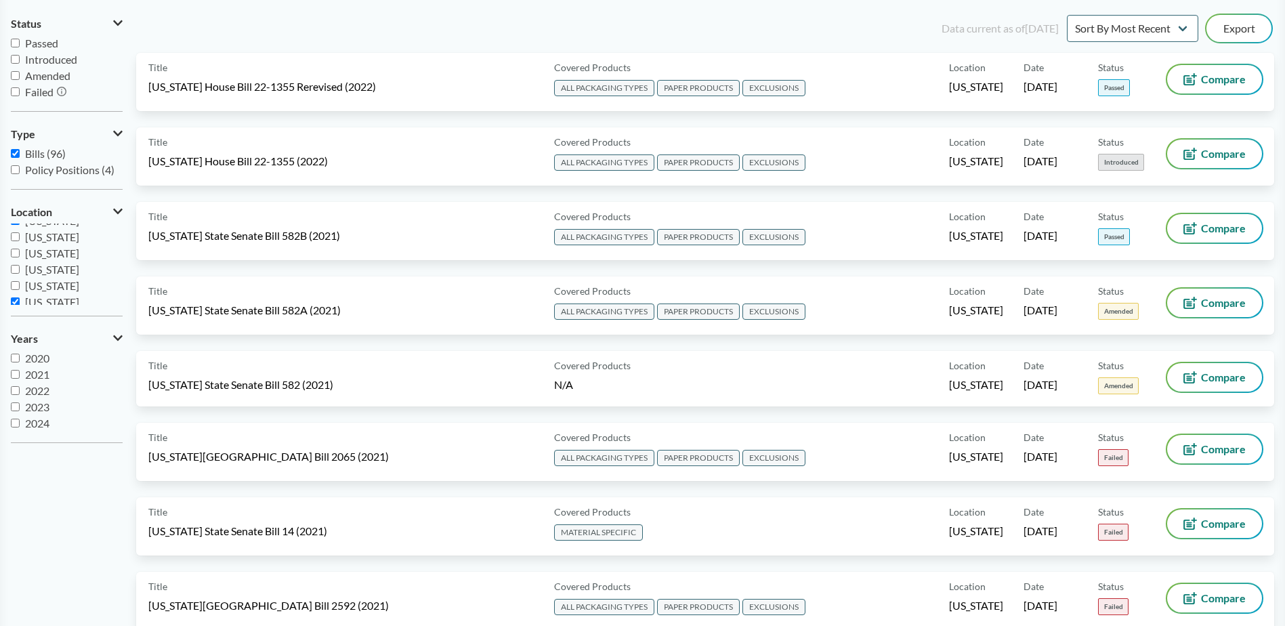
click at [15, 43] on input "Passed" at bounding box center [15, 43] width 9 height 9
checkbox input "true"
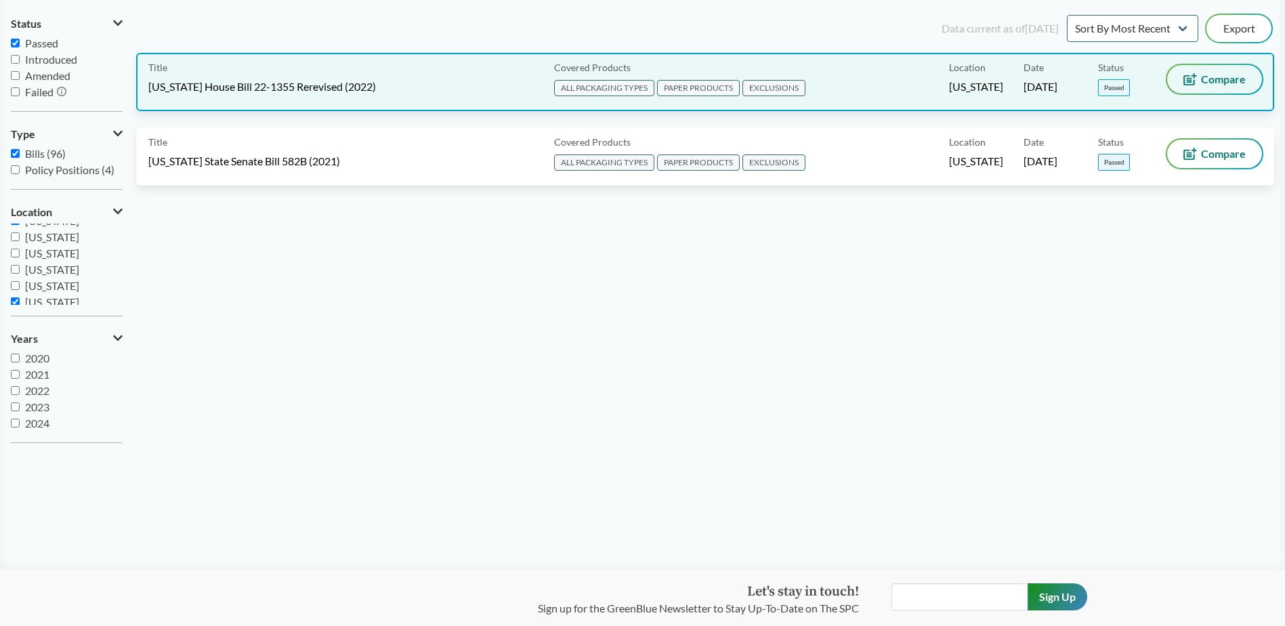
click at [1203, 89] on button "Compare" at bounding box center [1215, 79] width 95 height 28
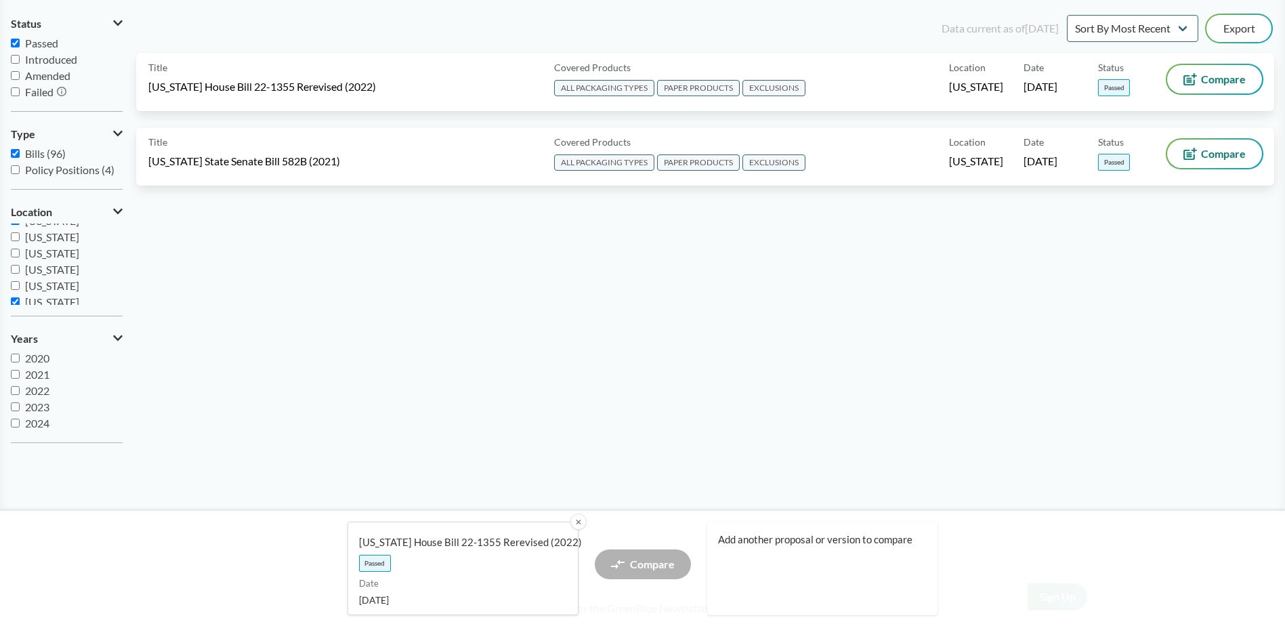
click at [769, 549] on div "Add another proposal or version to compare" at bounding box center [822, 569] width 231 height 94
click at [782, 537] on span "Add another proposal or version to compare" at bounding box center [817, 540] width 199 height 14
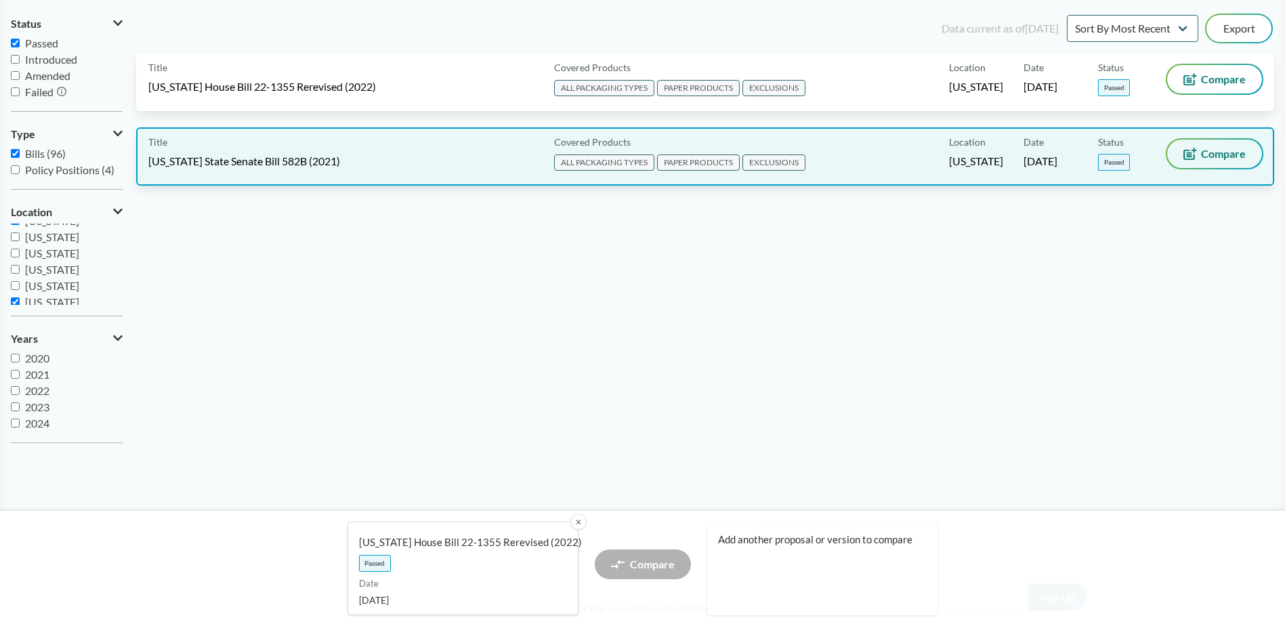
click at [1205, 159] on span "Compare" at bounding box center [1223, 153] width 45 height 11
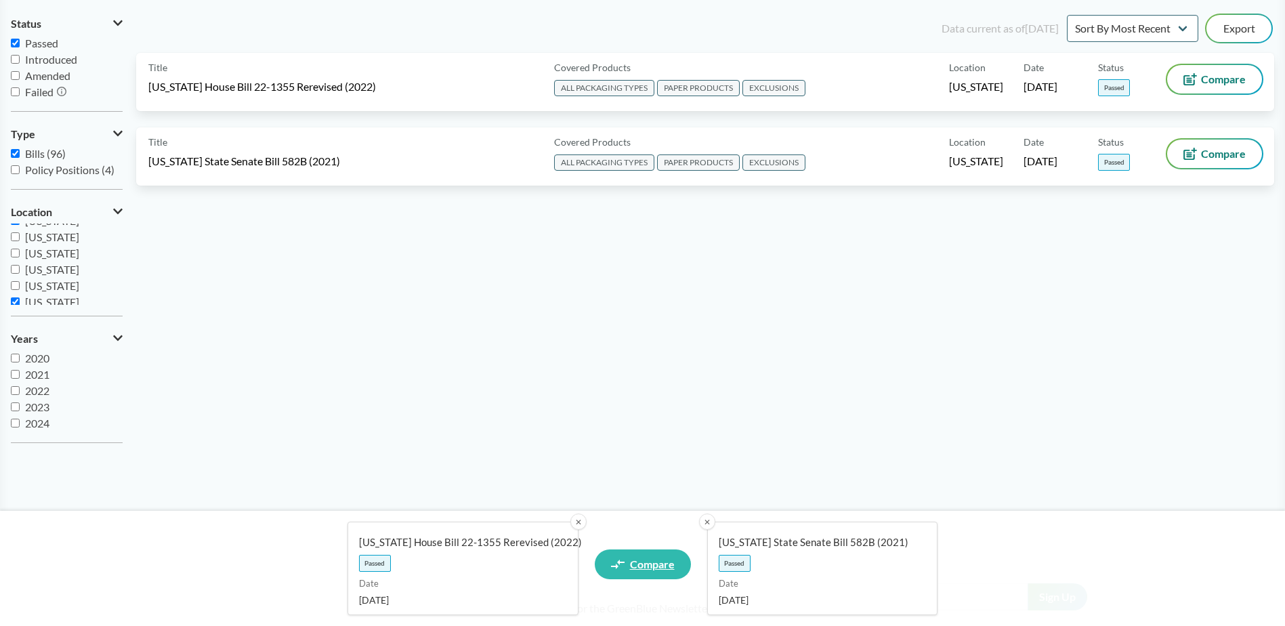
click at [653, 570] on span "Compare" at bounding box center [652, 564] width 45 height 11
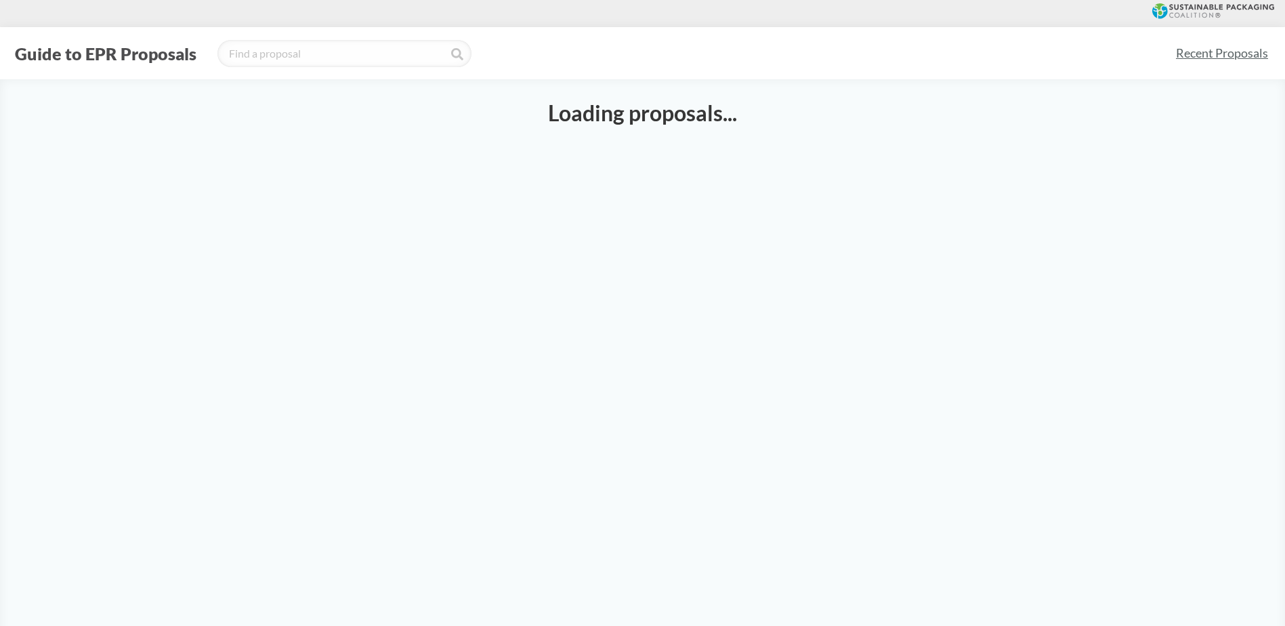
select select "SB582B"
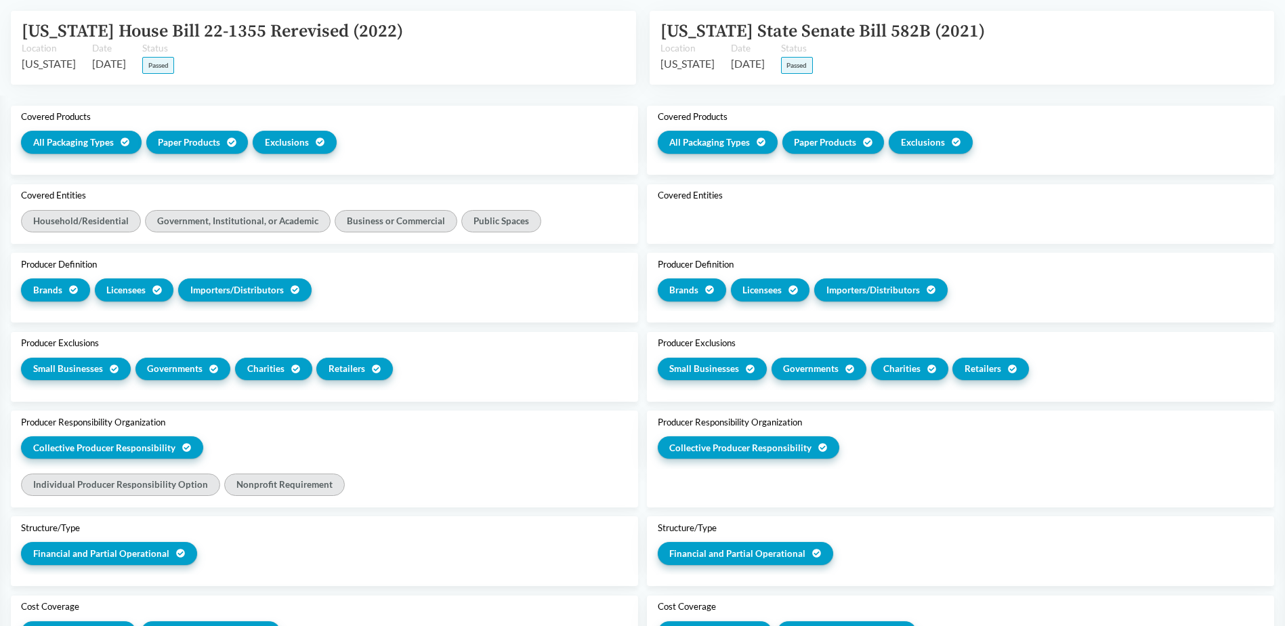
scroll to position [339, 0]
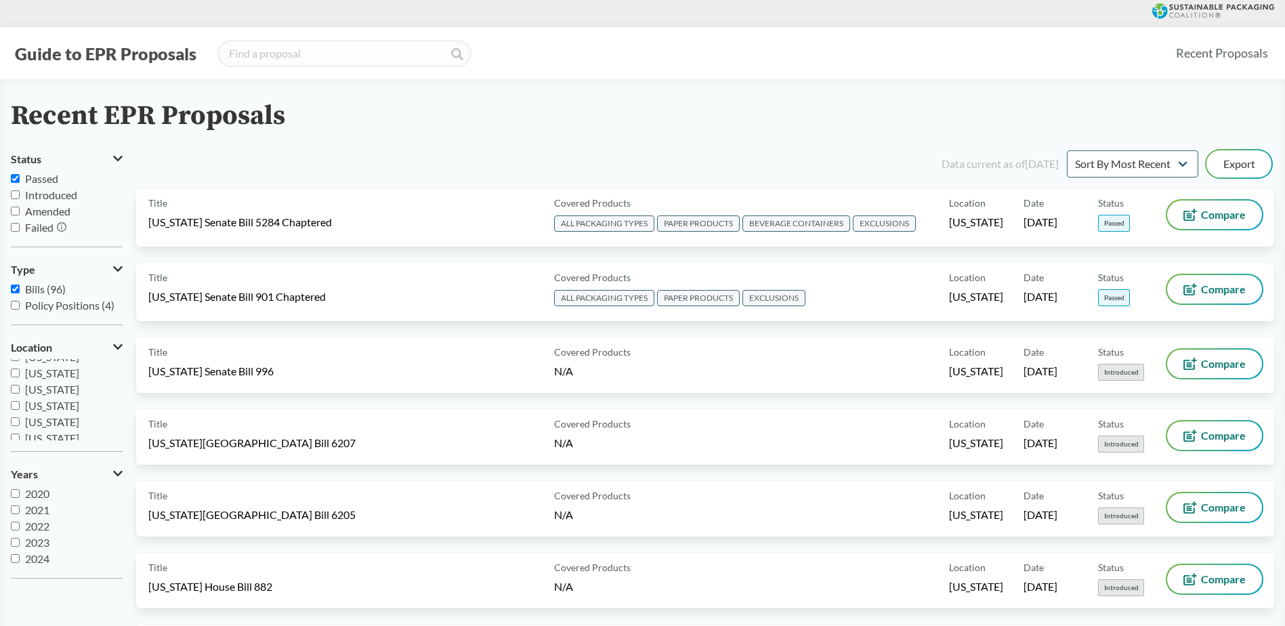
scroll to position [271, 0]
click at [19, 436] on input "[US_STATE]" at bounding box center [15, 437] width 9 height 9
checkbox input "false"
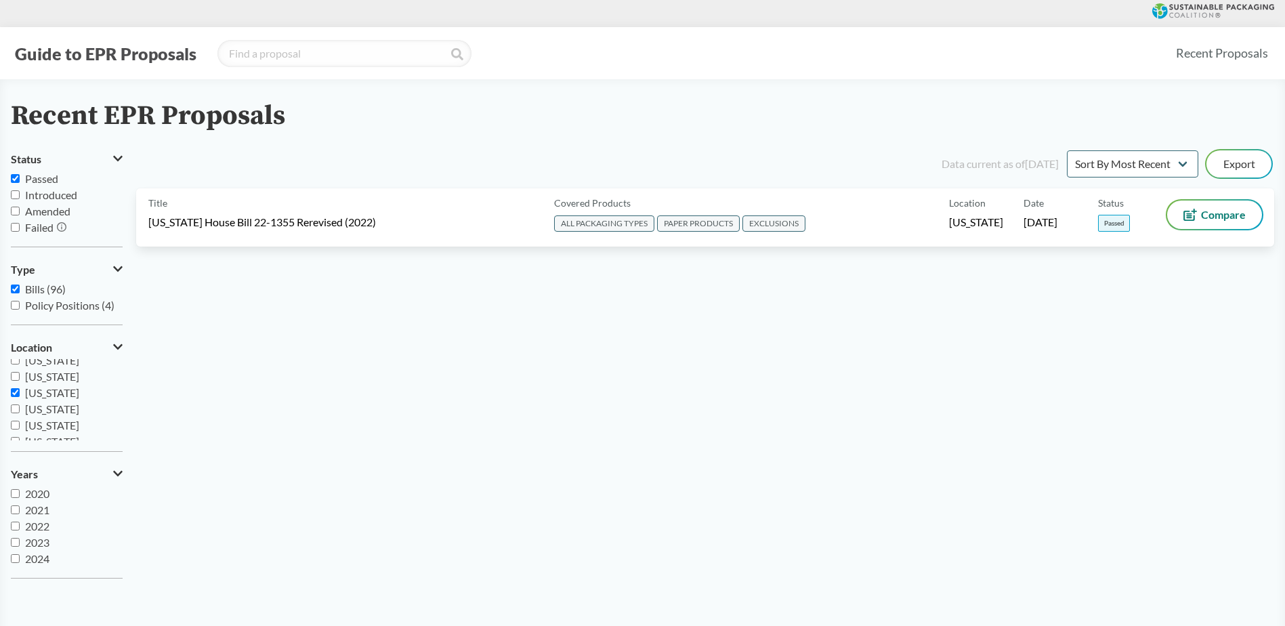
scroll to position [203, 0]
click at [16, 421] on input "[US_STATE]" at bounding box center [15, 423] width 9 height 9
checkbox input "false"
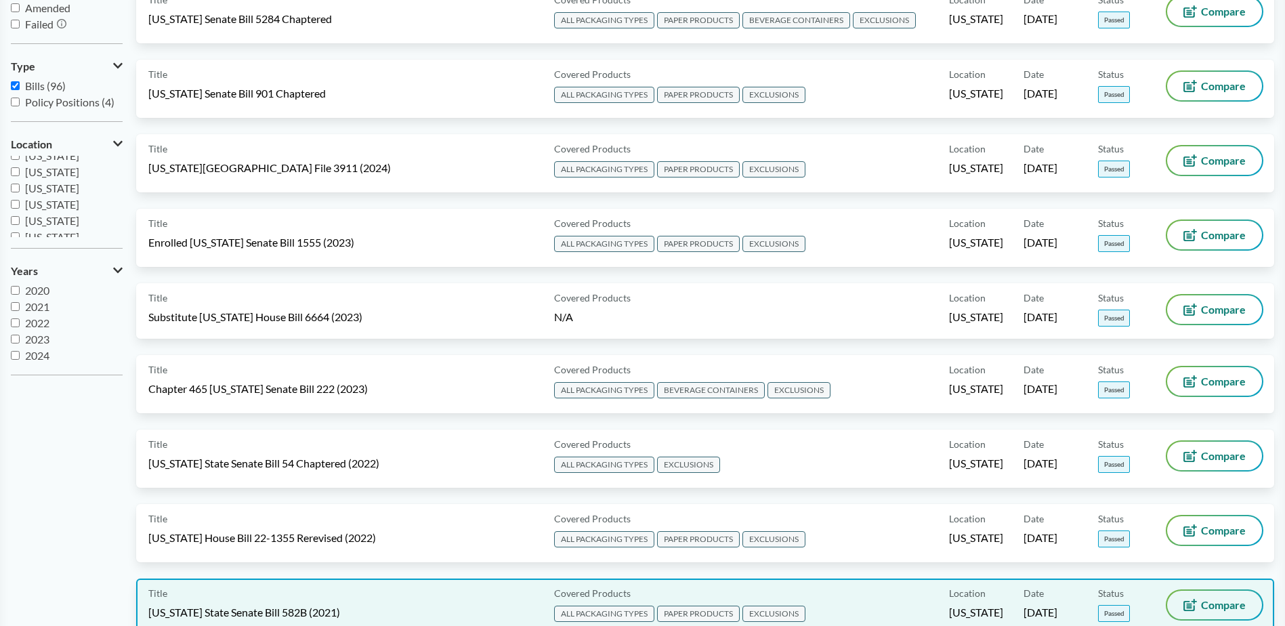
click at [1212, 604] on span "Compare" at bounding box center [1223, 605] width 45 height 11
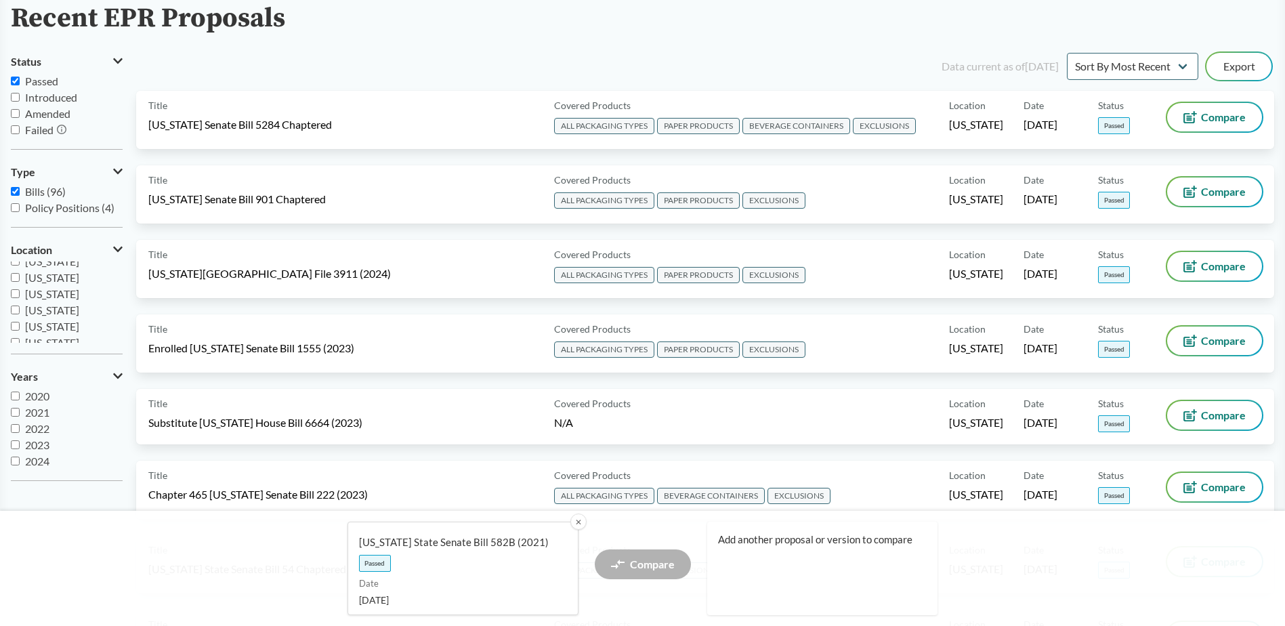
scroll to position [68, 0]
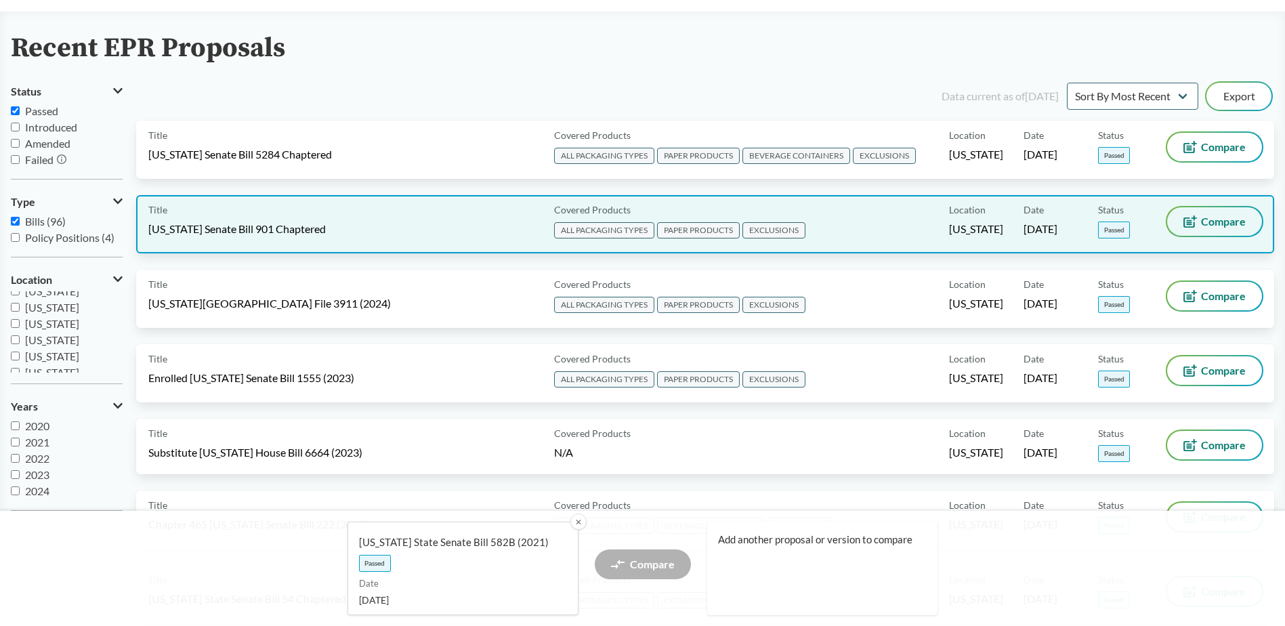
click at [1201, 225] on span "Compare" at bounding box center [1223, 221] width 45 height 11
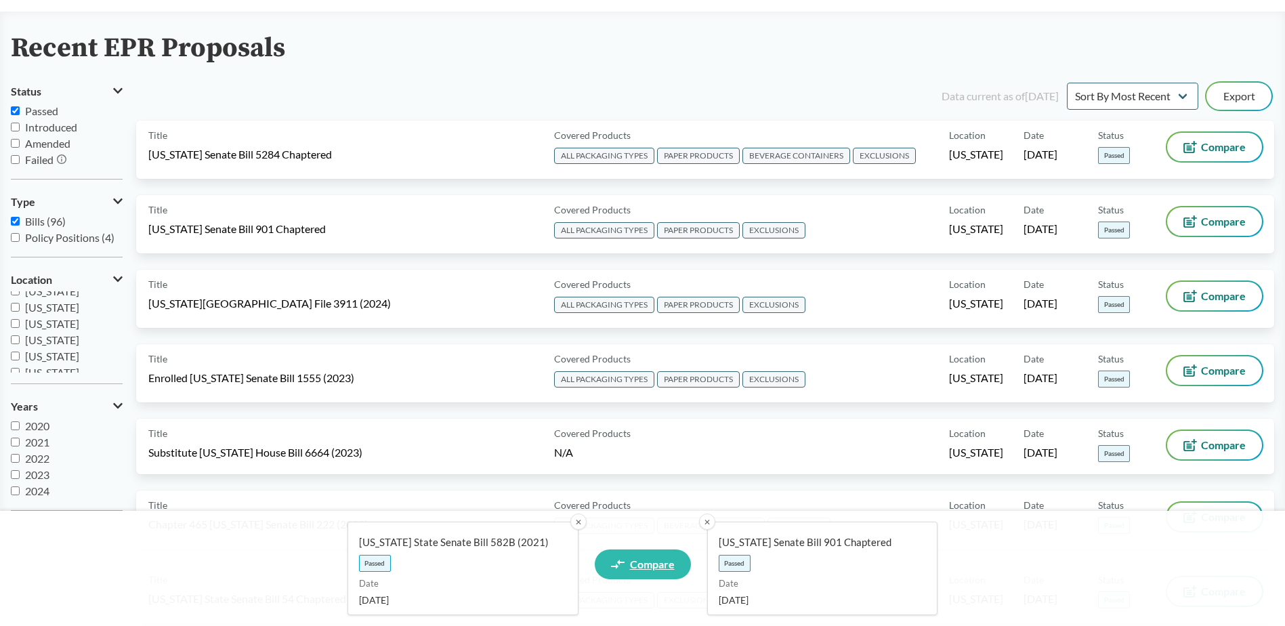
click at [642, 552] on link "Compare" at bounding box center [643, 565] width 96 height 30
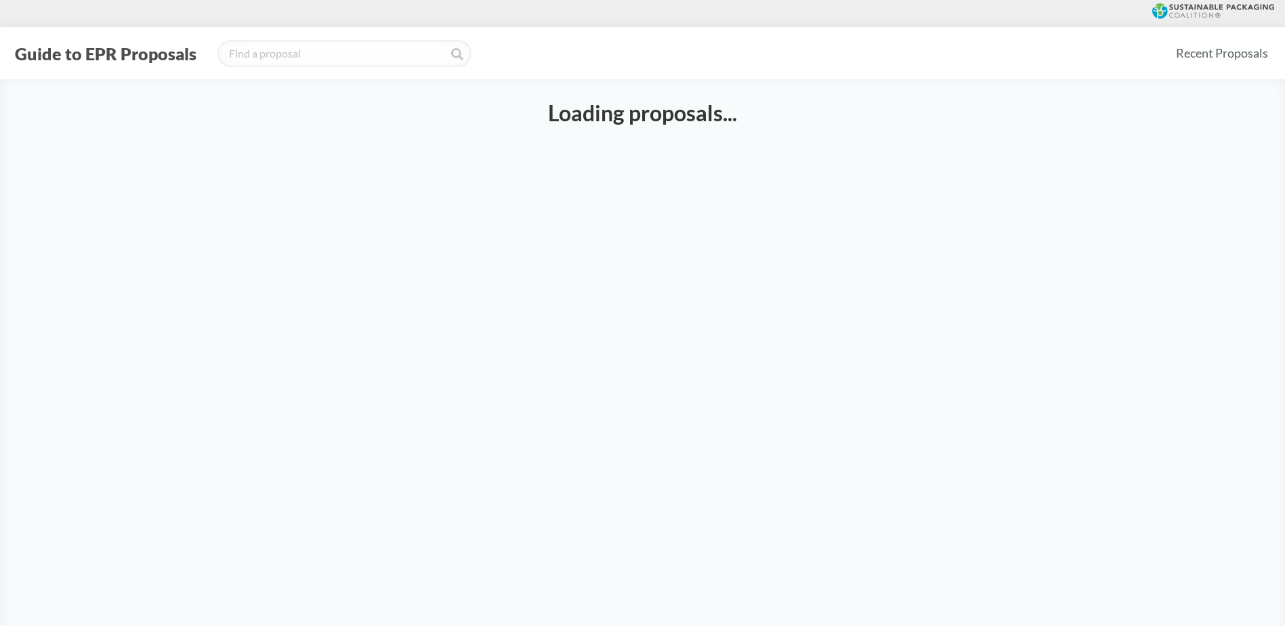
select select "SB582B"
select select "SB901C"
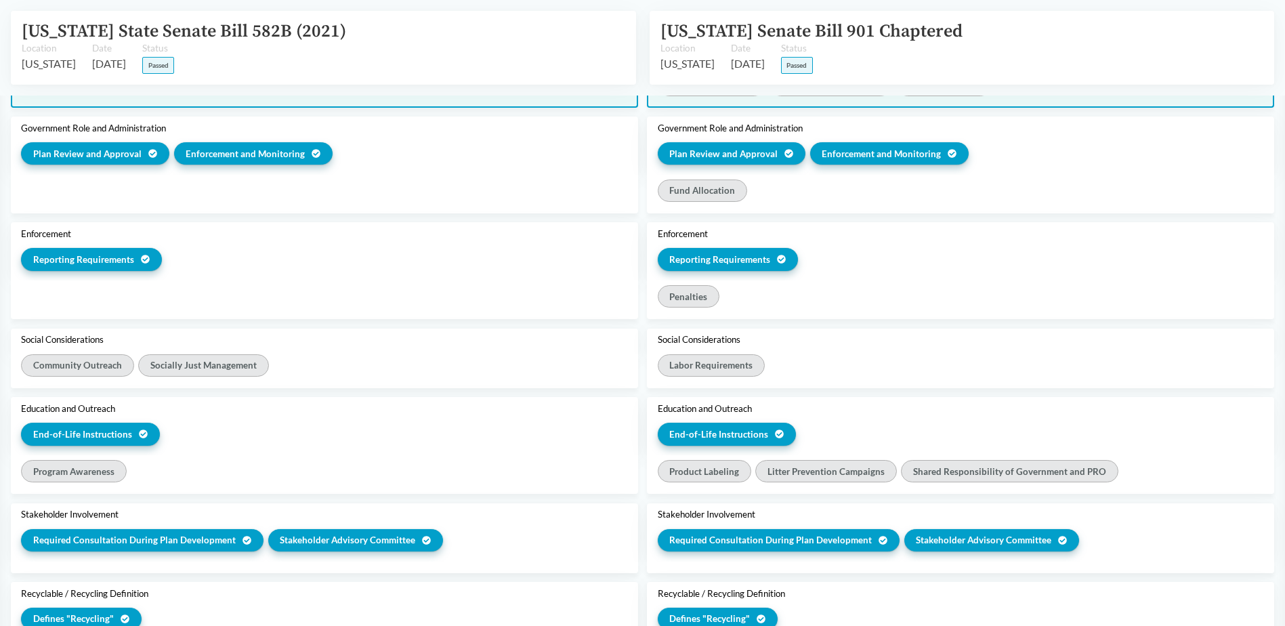
scroll to position [1559, 0]
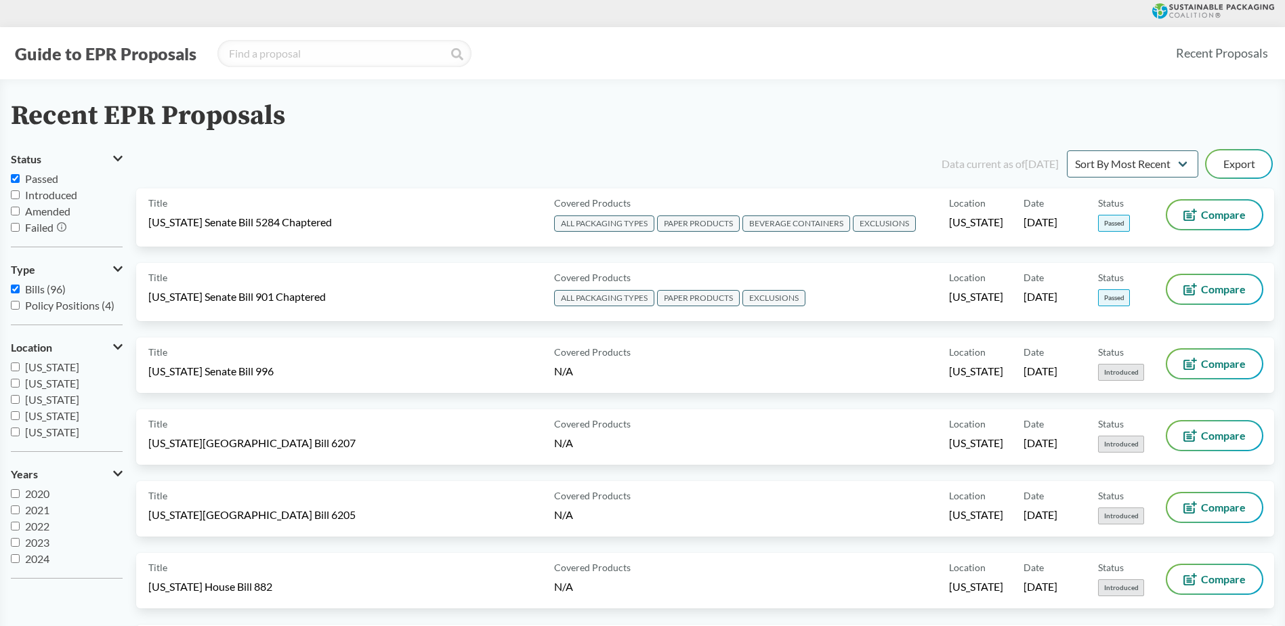
click at [17, 180] on input "Passed" at bounding box center [15, 178] width 9 height 9
checkbox input "true"
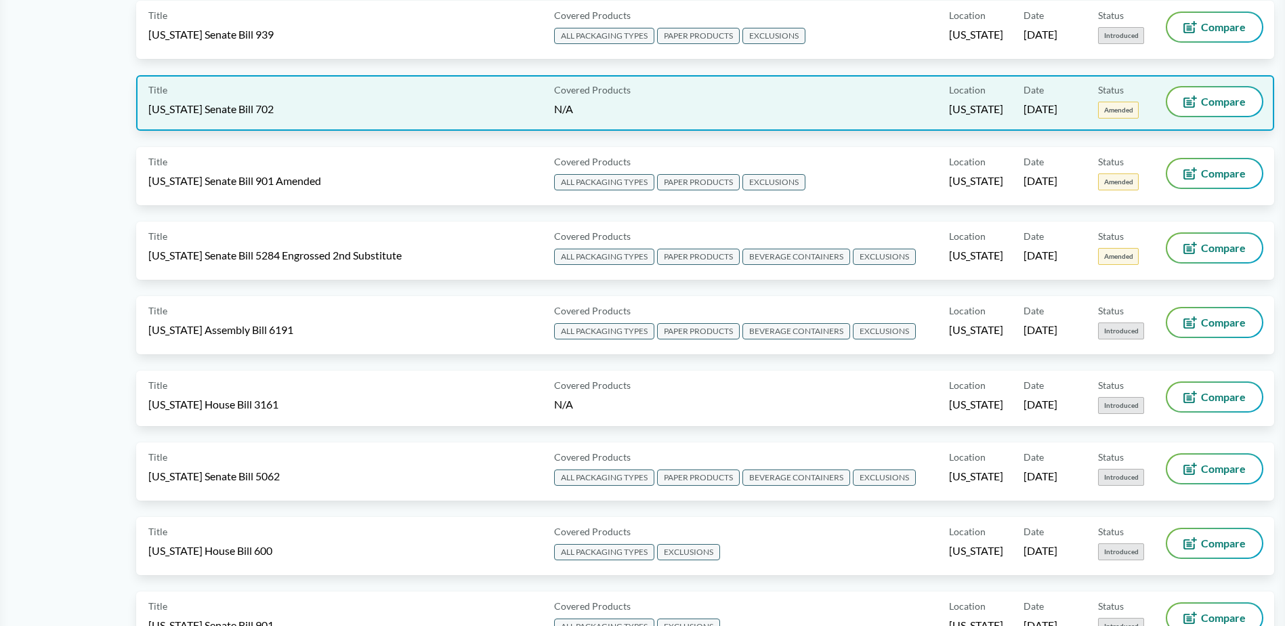
scroll to position [745, 0]
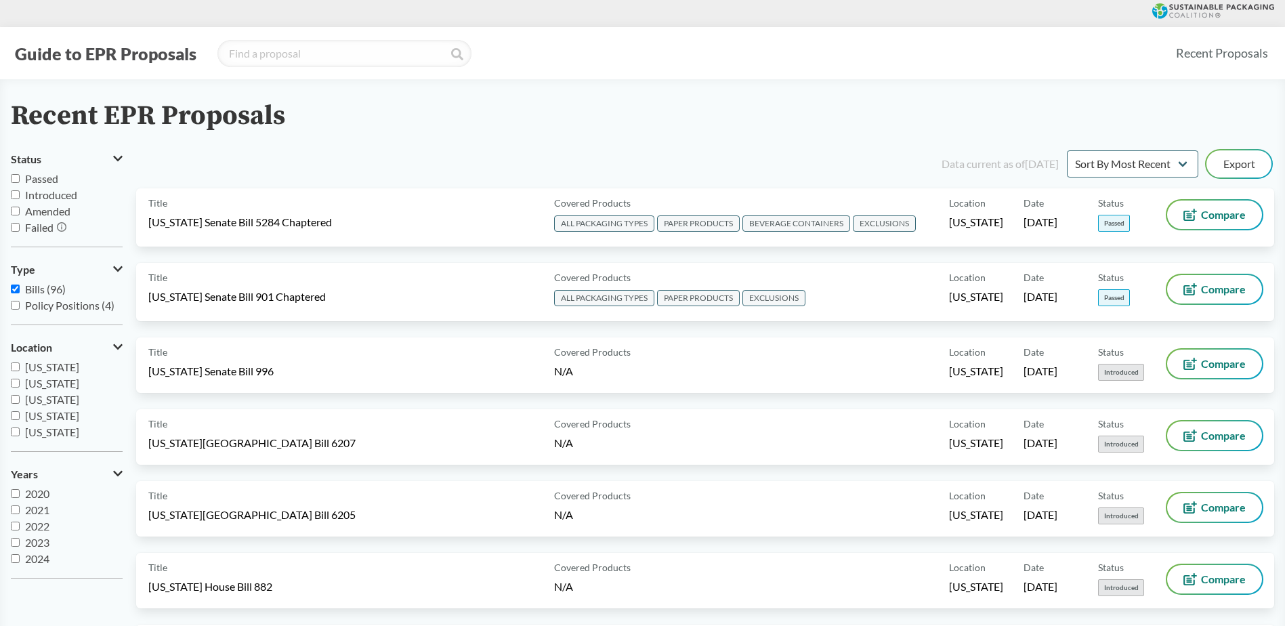
click at [15, 177] on input "Passed" at bounding box center [15, 178] width 9 height 9
checkbox input "true"
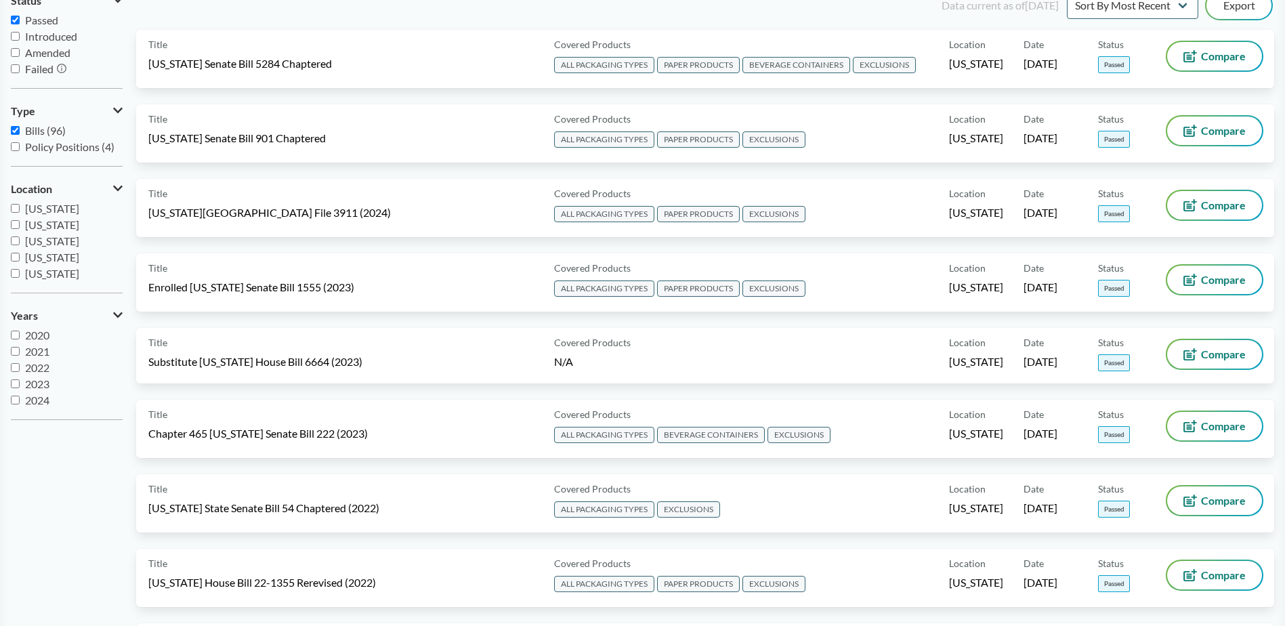
scroll to position [136, 0]
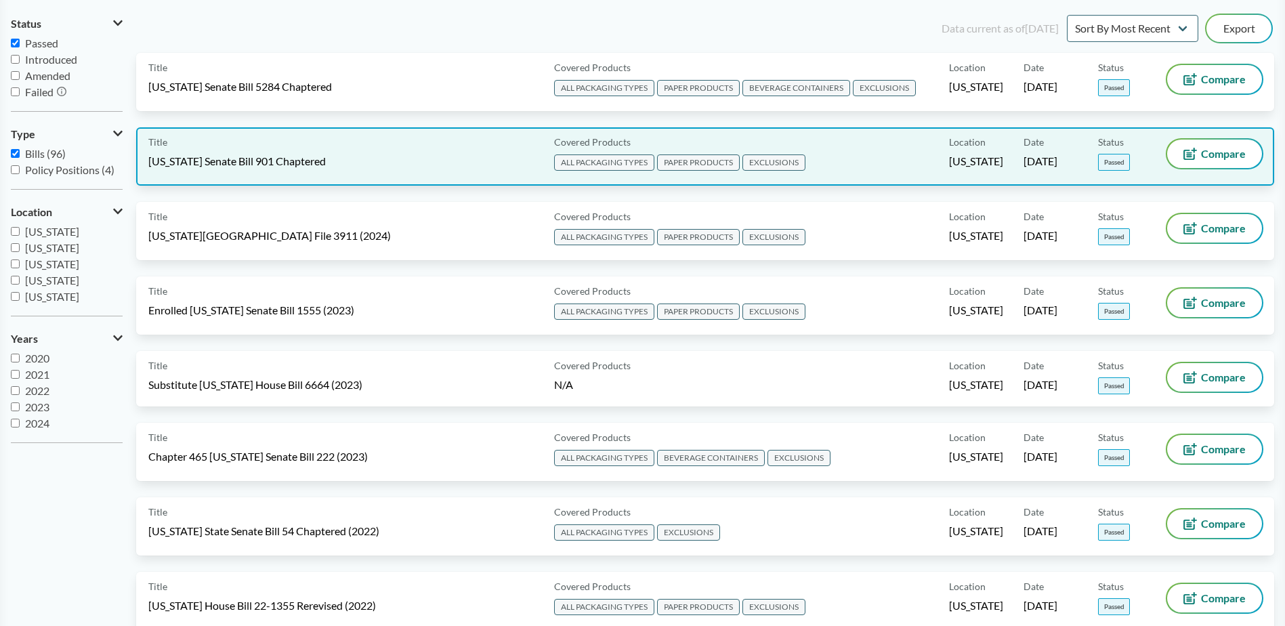
click at [253, 170] on div "Title [US_STATE] Senate Bill 901 Chaptered" at bounding box center [348, 157] width 400 height 34
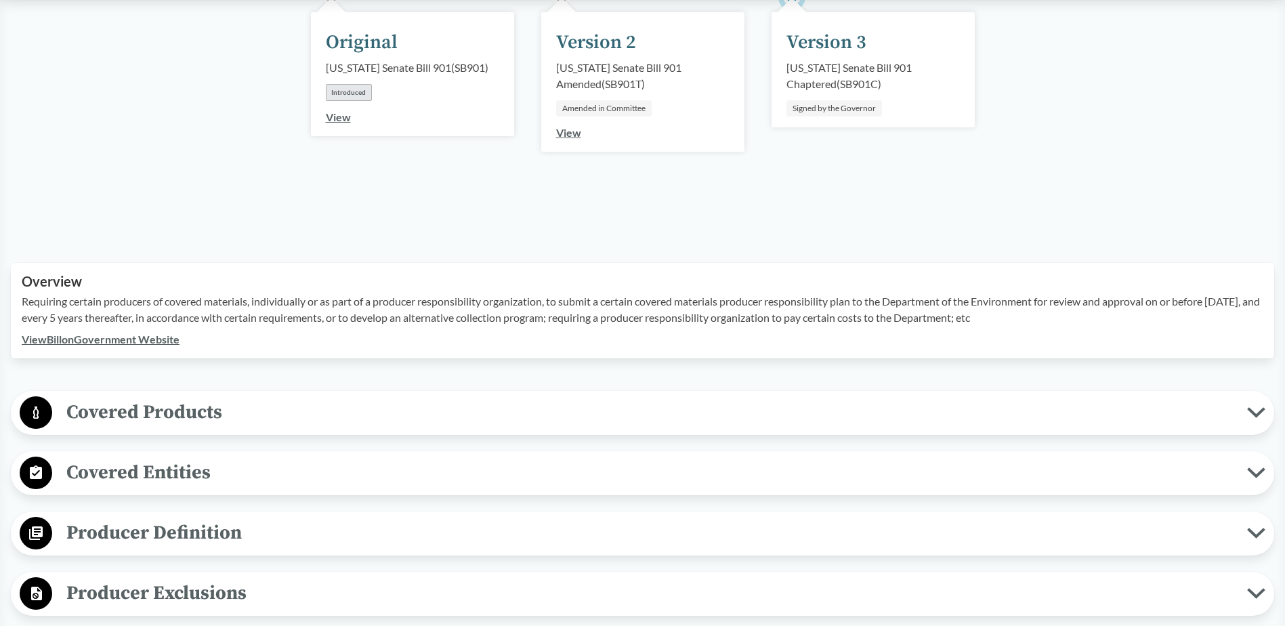
scroll to position [339, 0]
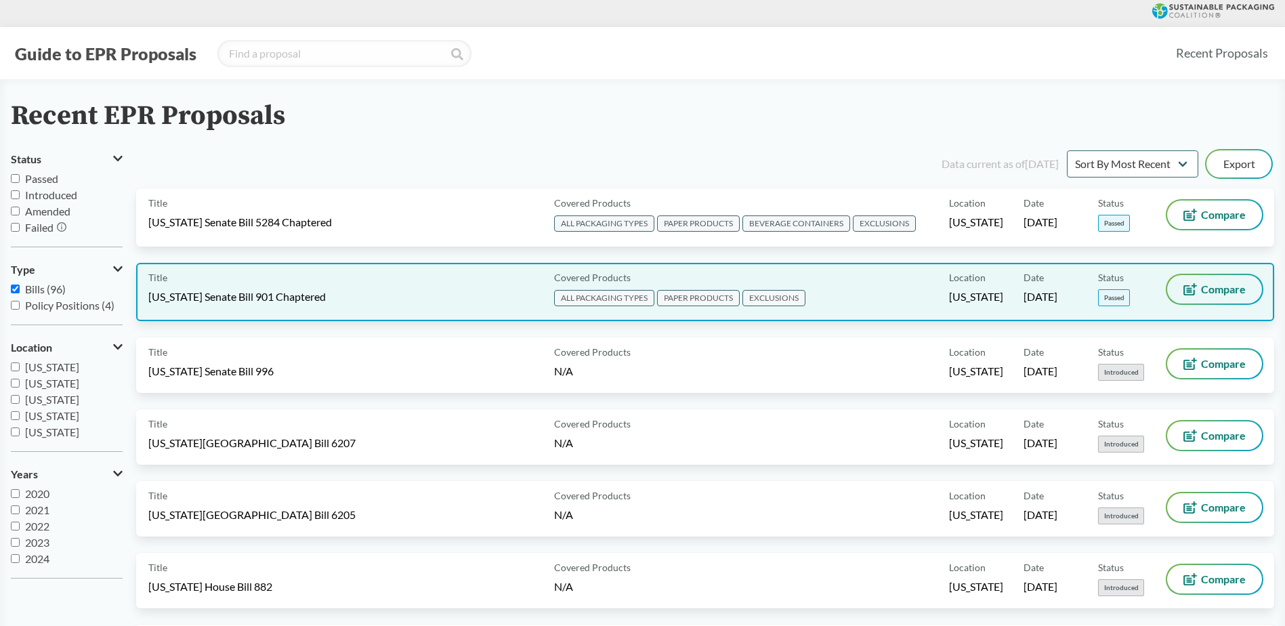
click at [1183, 288] on button "Compare" at bounding box center [1215, 289] width 95 height 28
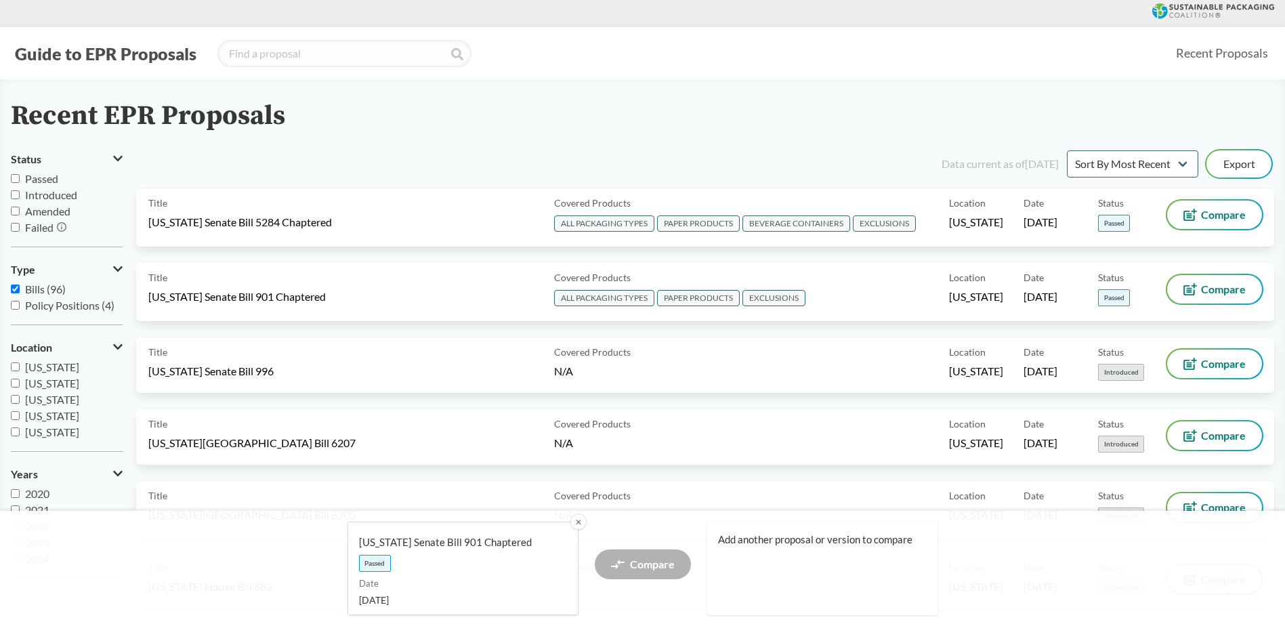
click at [17, 184] on label "Passed" at bounding box center [67, 179] width 112 height 16
click at [17, 183] on input "Passed" at bounding box center [15, 178] width 9 height 9
checkbox input "true"
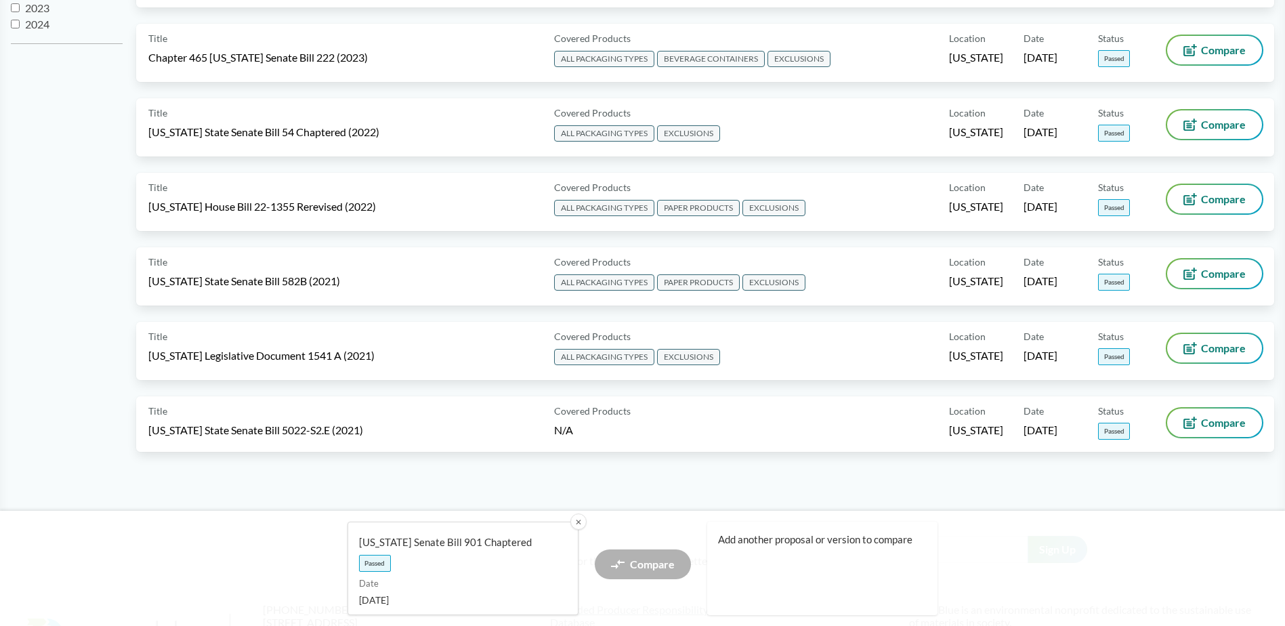
scroll to position [610, 0]
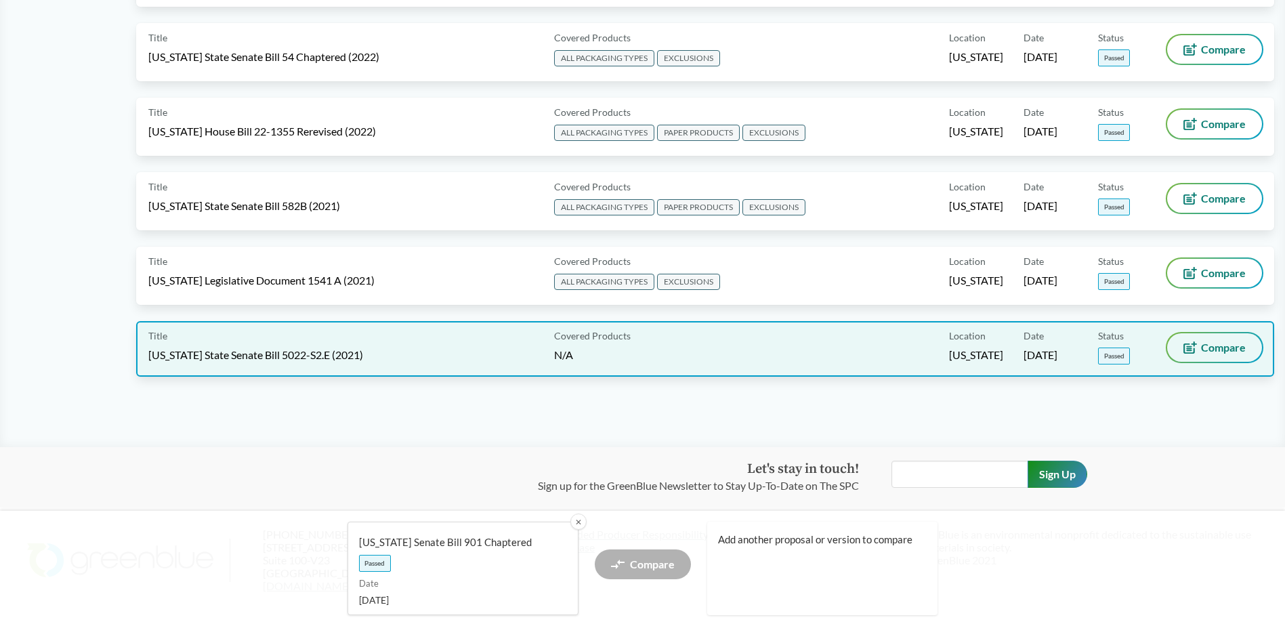
click at [1220, 345] on span "Compare" at bounding box center [1223, 347] width 45 height 11
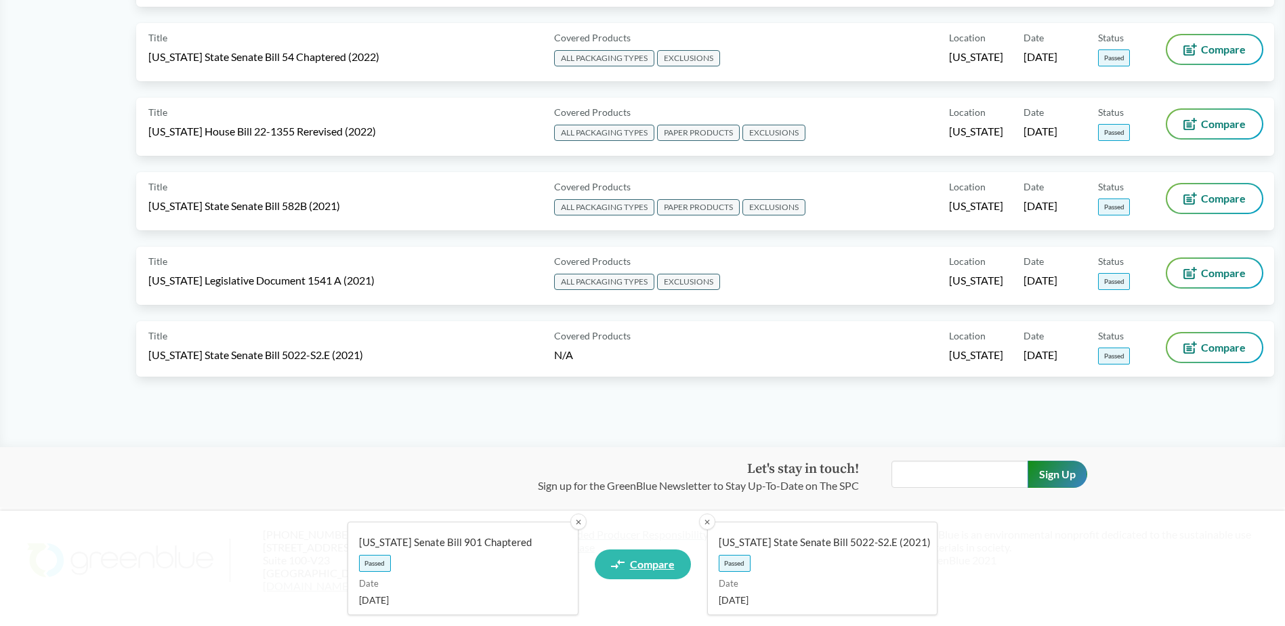
click at [659, 564] on span "Compare" at bounding box center [652, 564] width 45 height 11
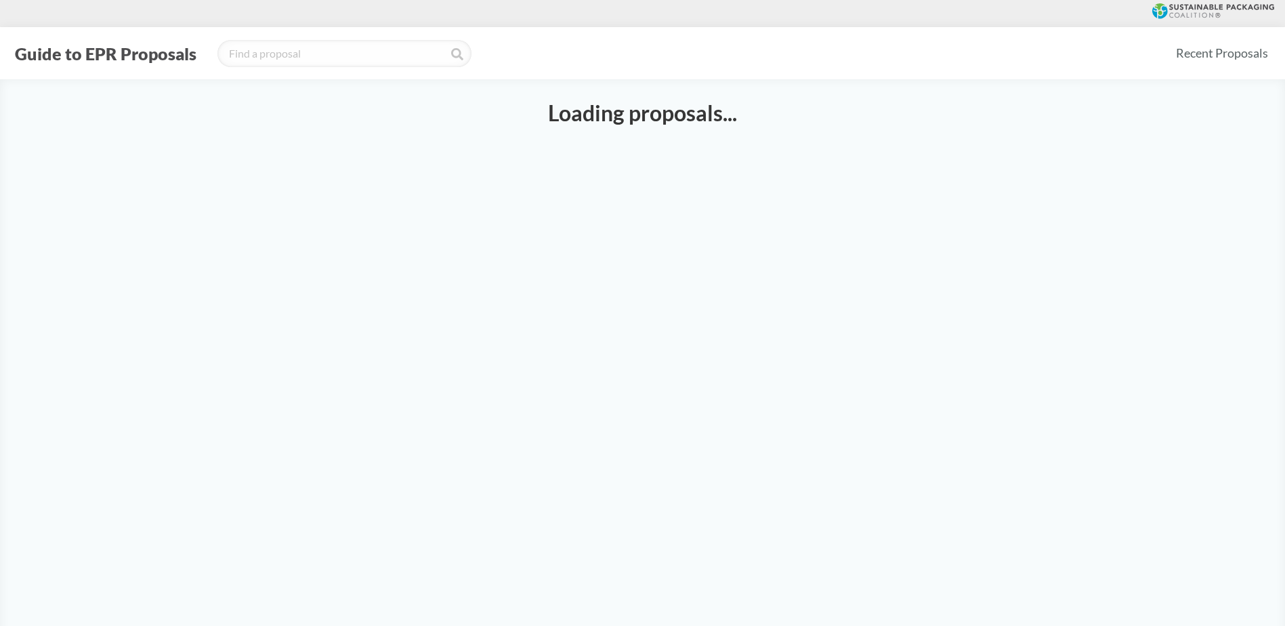
select select "SB901C"
select select "SB5022S2E"
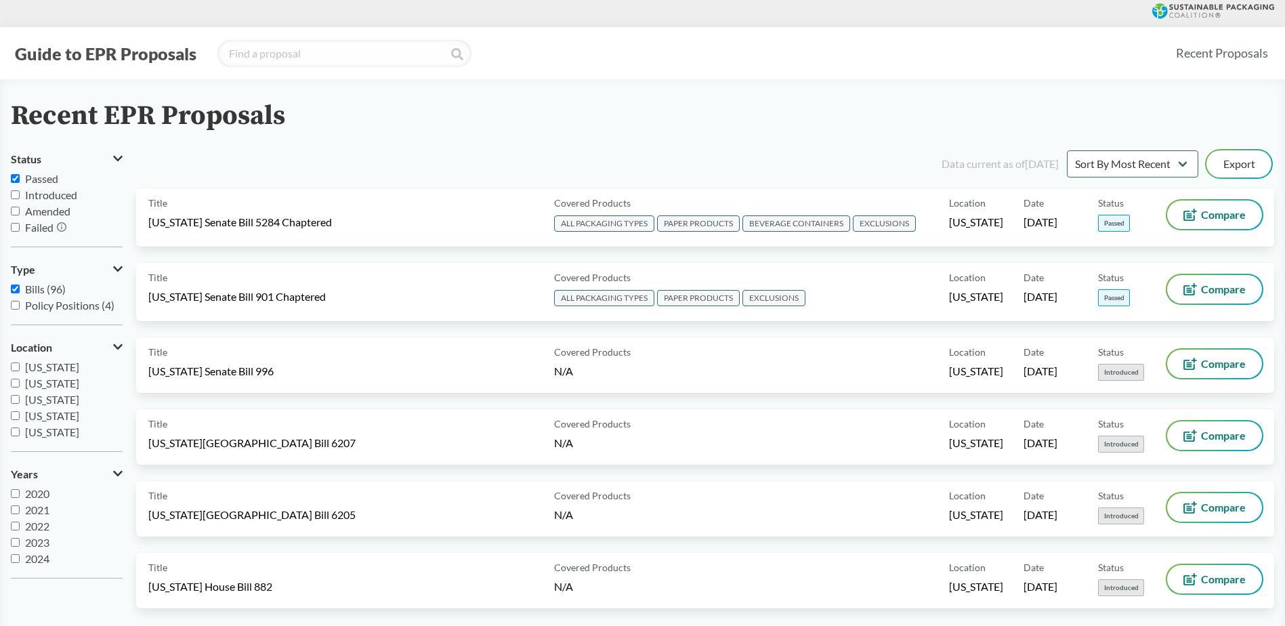
click at [11, 185] on label "Passed" at bounding box center [67, 179] width 112 height 16
click at [11, 183] on input "Passed" at bounding box center [15, 178] width 9 height 9
click at [14, 180] on input "Passed" at bounding box center [15, 178] width 9 height 9
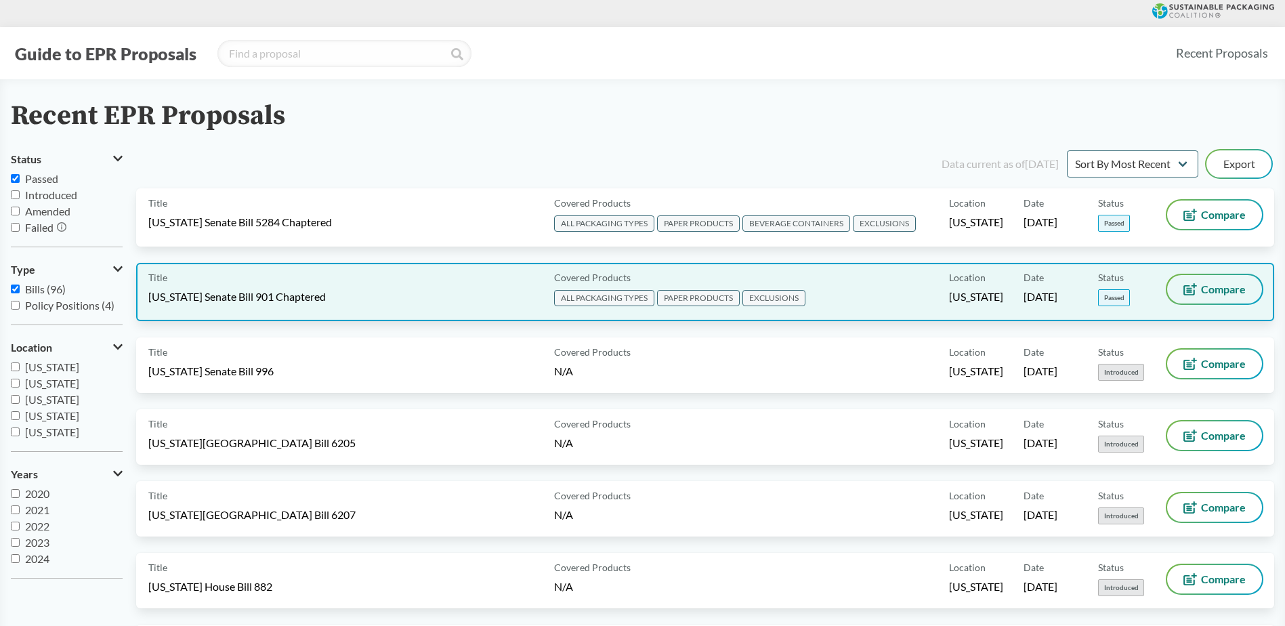
click at [1182, 291] on button "Compare" at bounding box center [1215, 289] width 95 height 28
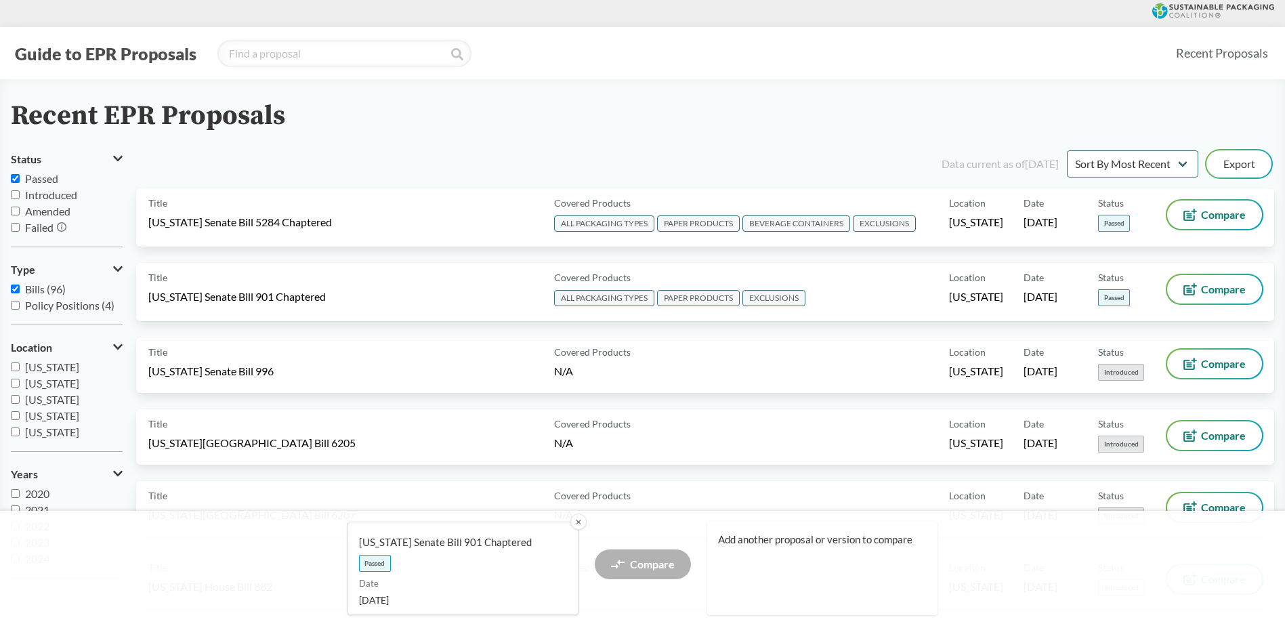
click at [20, 183] on label "Passed" at bounding box center [67, 179] width 112 height 16
click at [20, 183] on input "Passed" at bounding box center [15, 178] width 9 height 9
click at [19, 183] on label "Passed" at bounding box center [67, 179] width 112 height 16
click at [19, 183] on input "Passed" at bounding box center [15, 178] width 9 height 9
checkbox input "true"
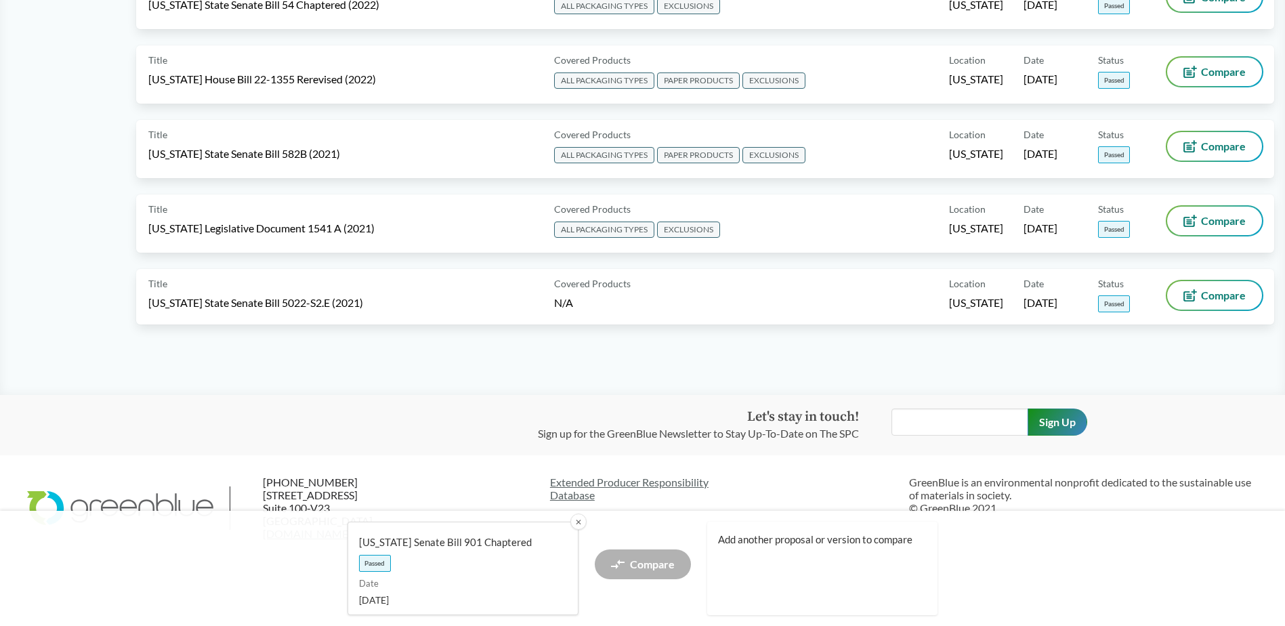
scroll to position [645, 0]
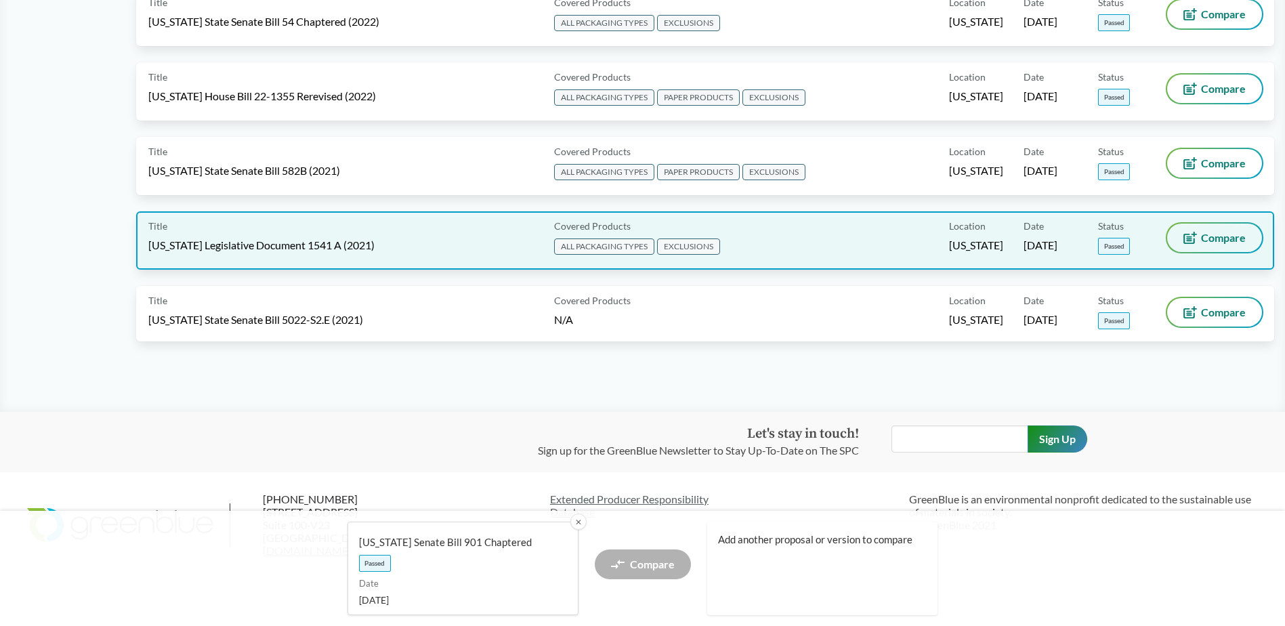
click at [1202, 249] on button "Compare" at bounding box center [1215, 238] width 95 height 28
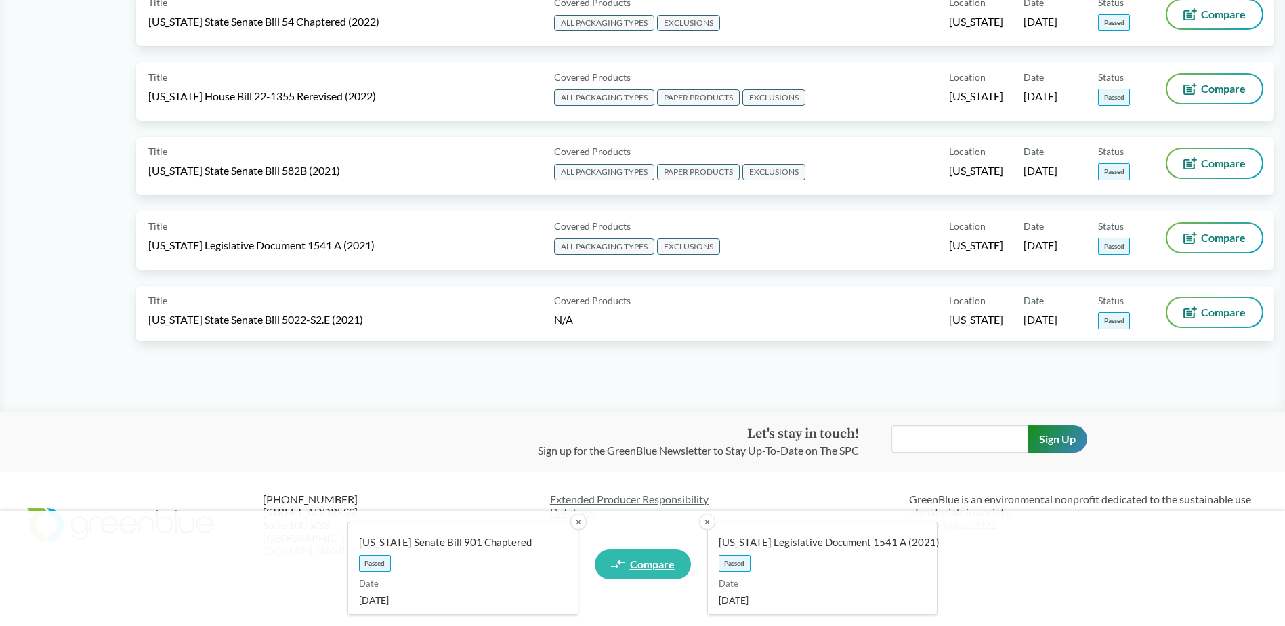
click at [667, 556] on link "Compare" at bounding box center [643, 565] width 96 height 30
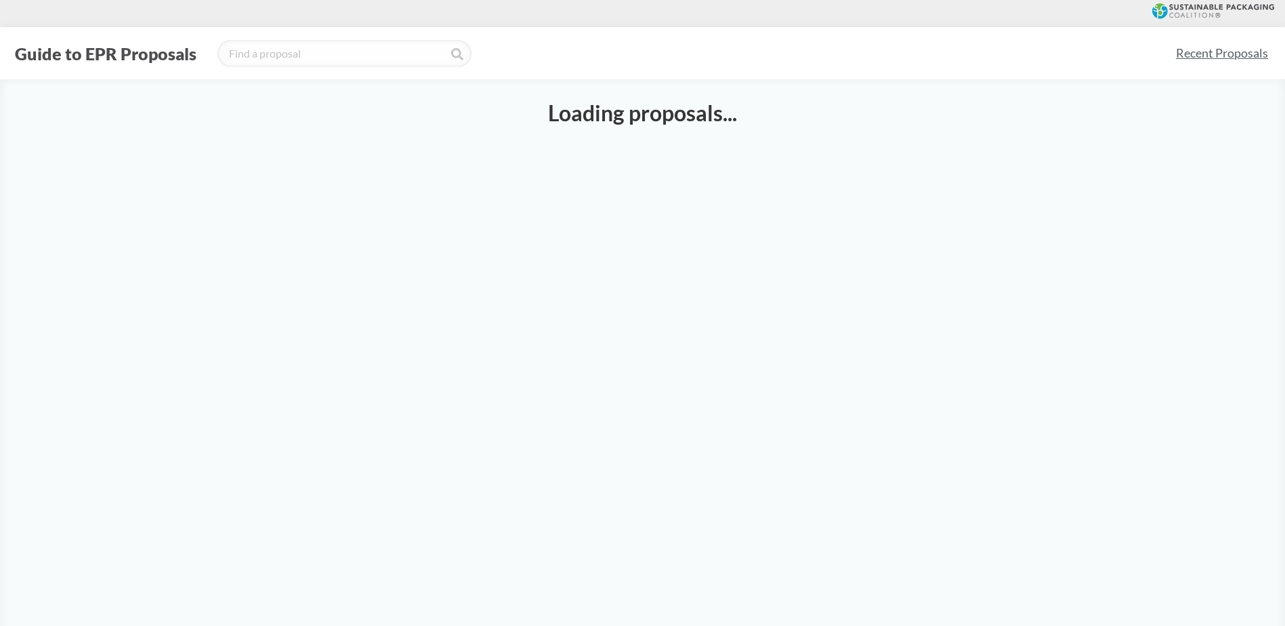
select select "SB901C"
select select "LD1541A"
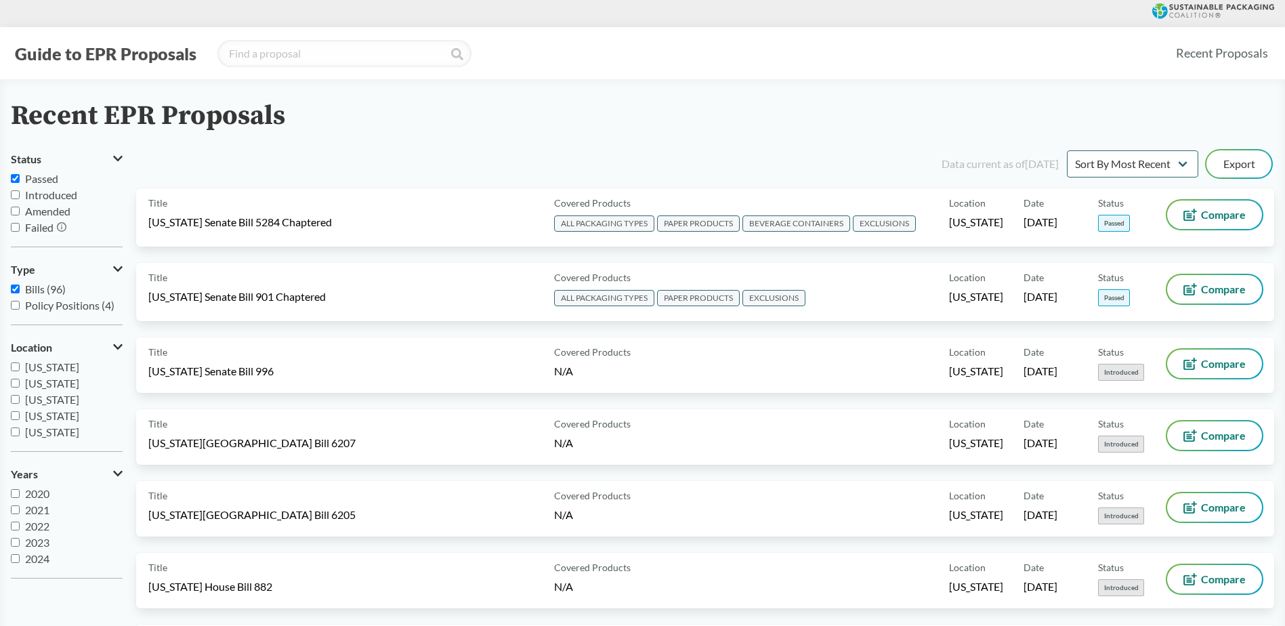
click at [19, 286] on input "Bills (96)" at bounding box center [15, 289] width 9 height 9
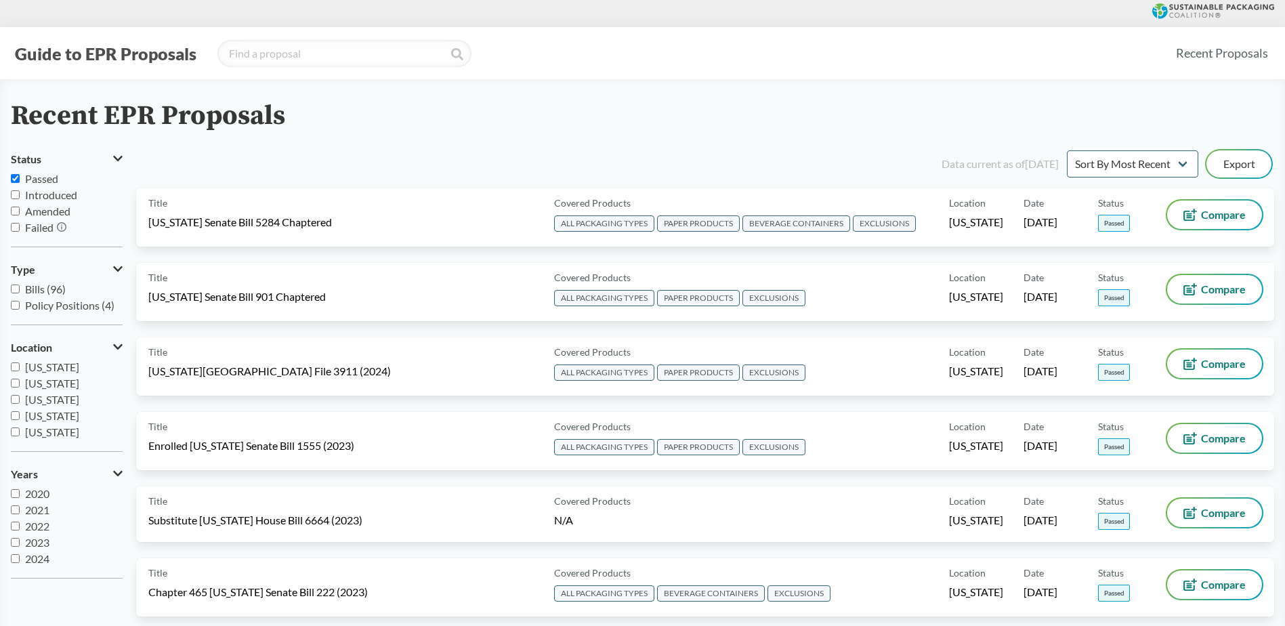
click at [19, 286] on input "Bills (96)" at bounding box center [15, 289] width 9 height 9
checkbox input "true"
click at [16, 178] on input "Passed" at bounding box center [15, 178] width 9 height 9
click at [17, 178] on input "Passed" at bounding box center [15, 178] width 9 height 9
checkbox input "true"
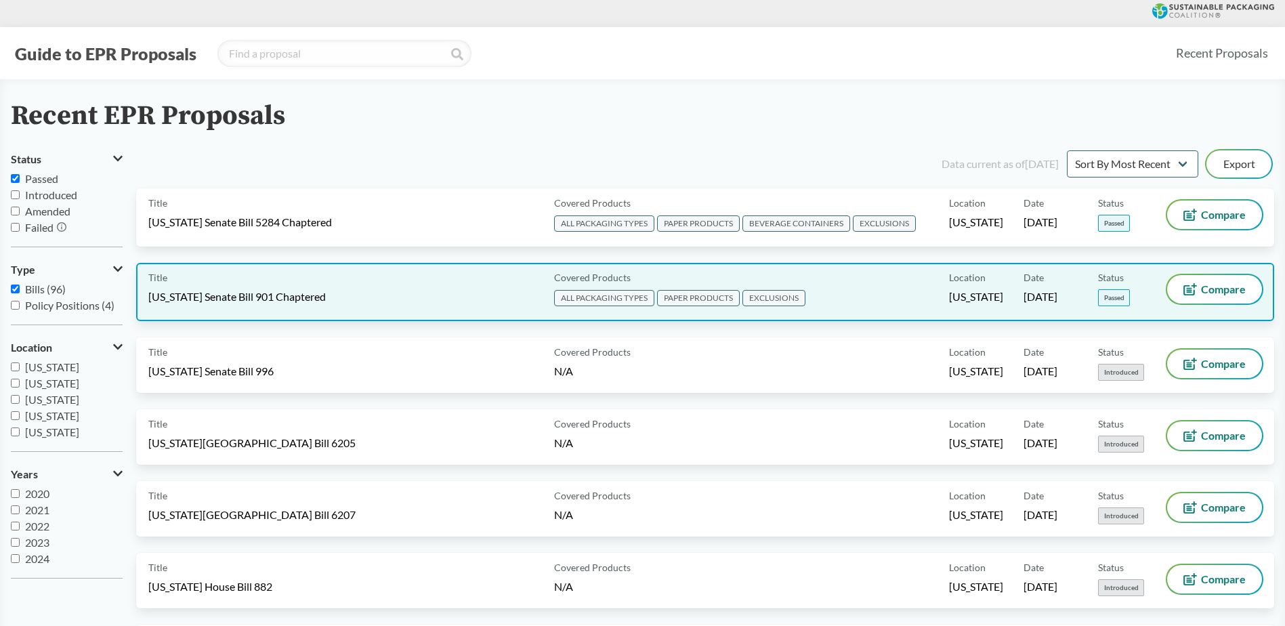
click at [360, 301] on div "Title [US_STATE] Senate Bill 901 Chaptered" at bounding box center [348, 292] width 400 height 34
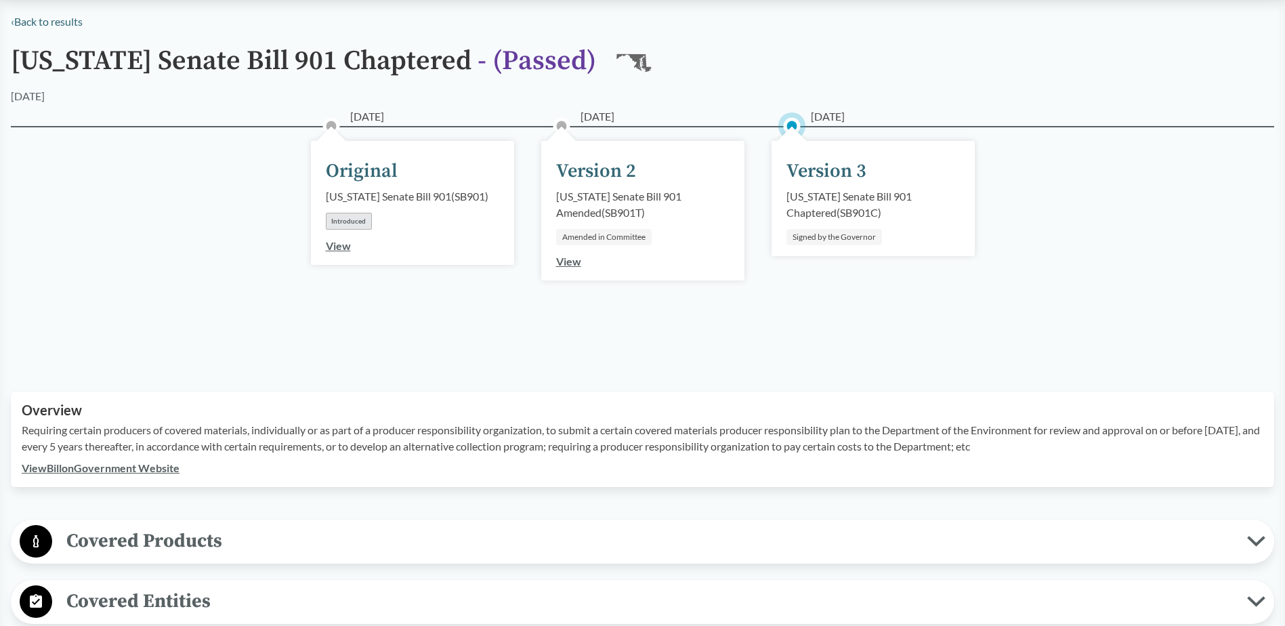
scroll to position [136, 0]
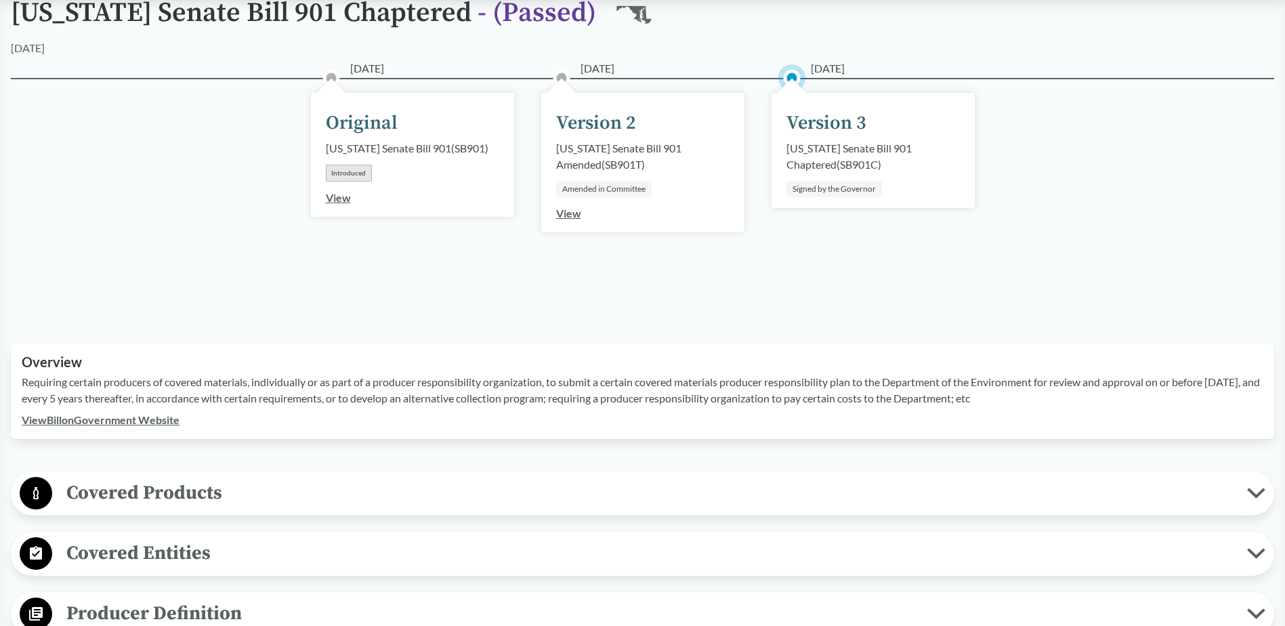
click at [147, 420] on link "View Bill on Government Website" at bounding box center [101, 419] width 158 height 13
